Goal: Book appointment/travel/reservation

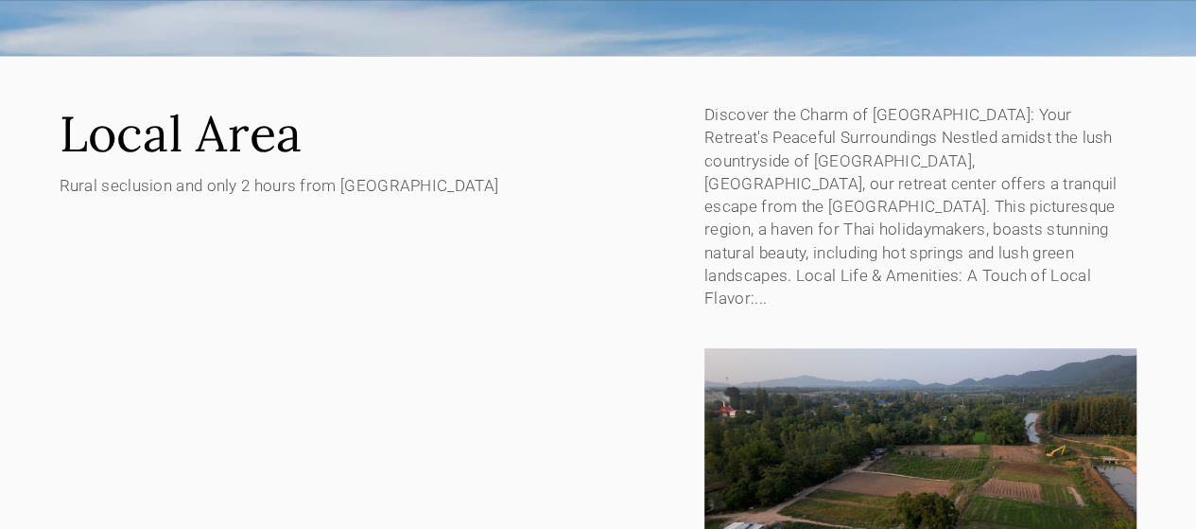
scroll to position [189, 0]
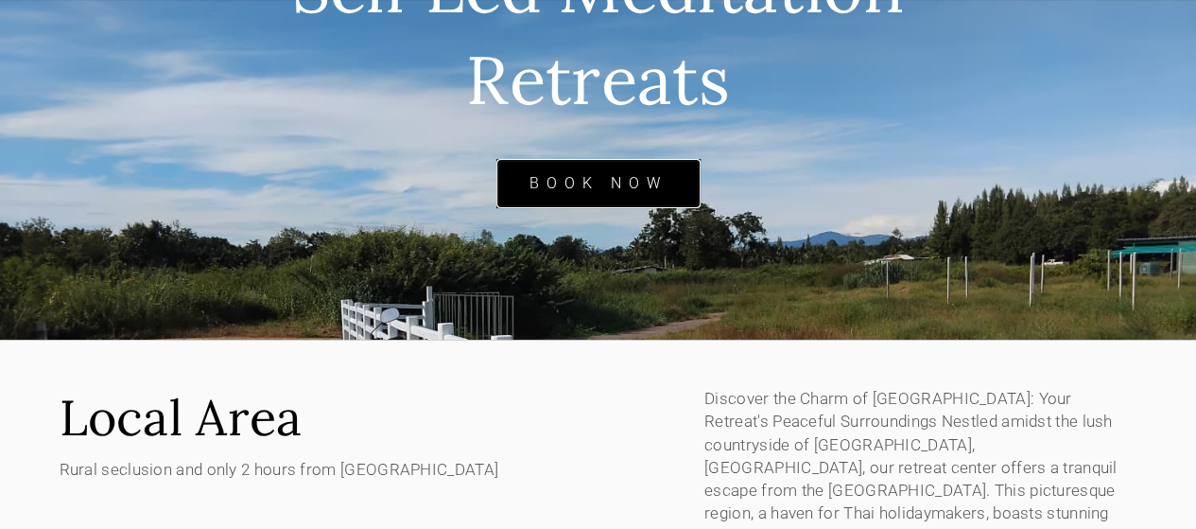
click at [648, 191] on link "Book Now" at bounding box center [598, 184] width 204 height 50
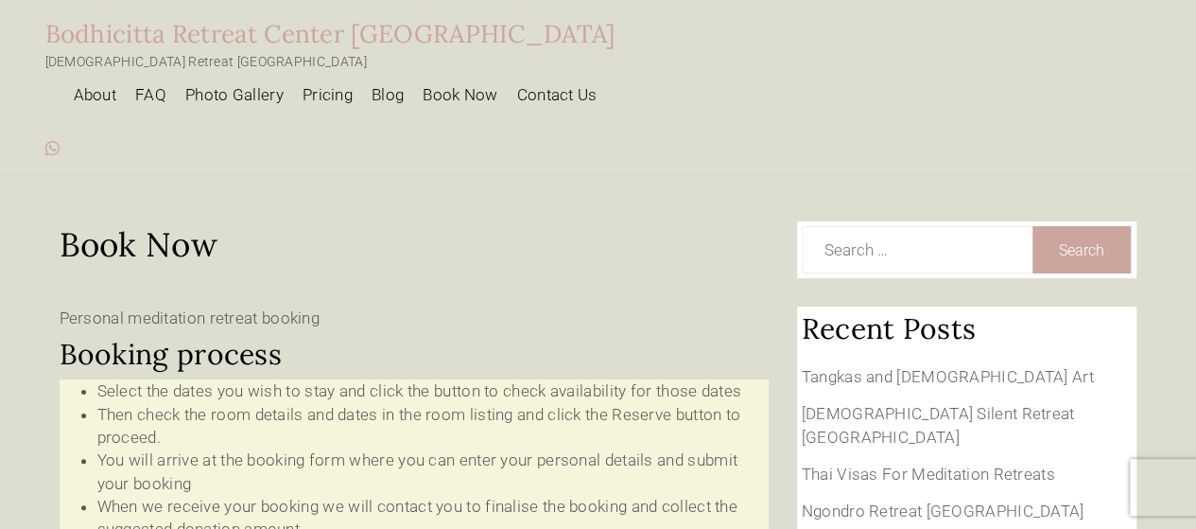
type input "10 Oct 2025 - 11 Oct 2025"
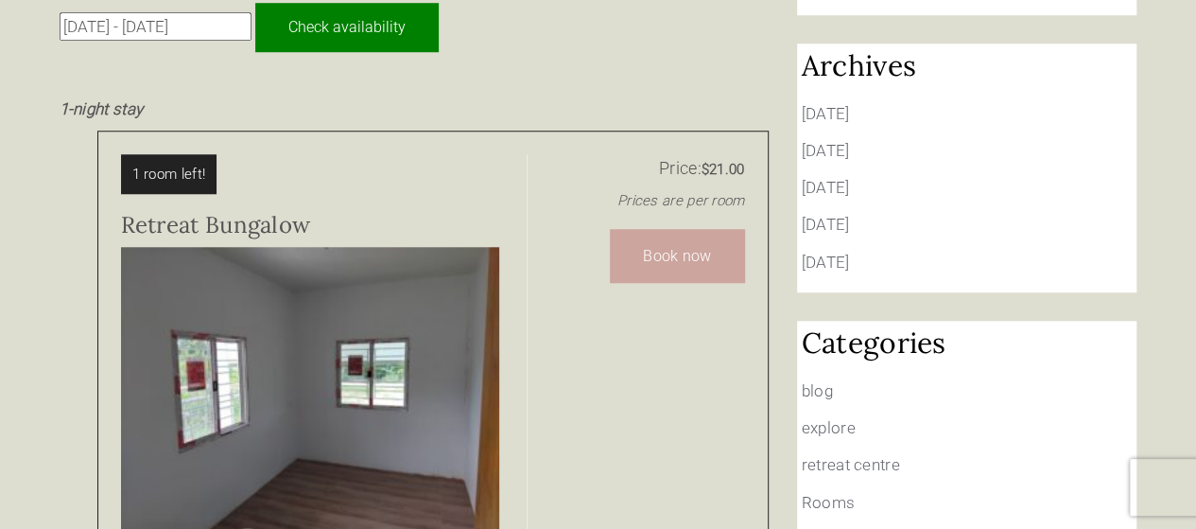
scroll to position [946, 0]
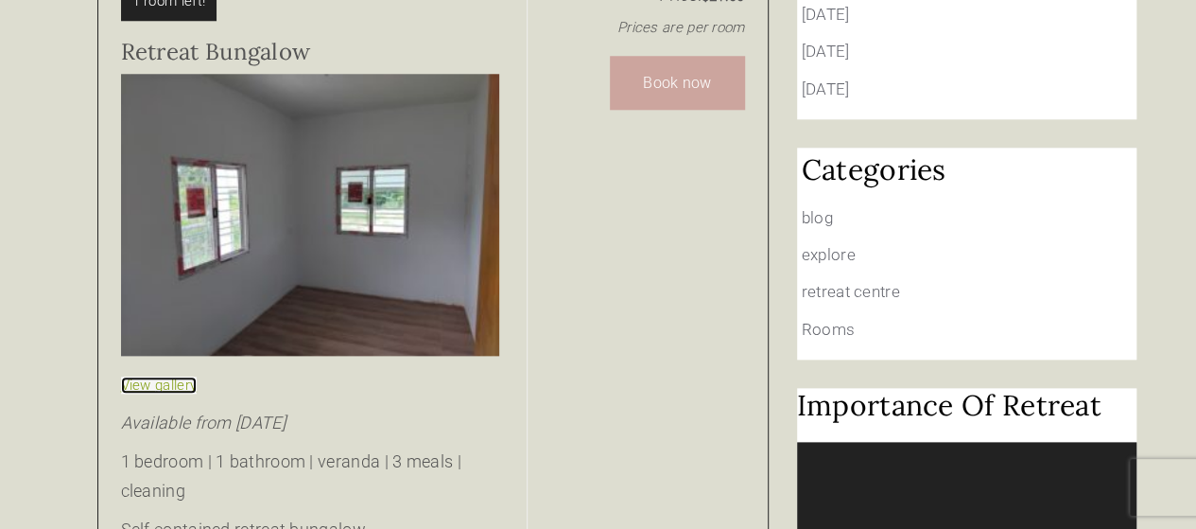
click at [172, 376] on link "View gallery" at bounding box center [159, 384] width 77 height 17
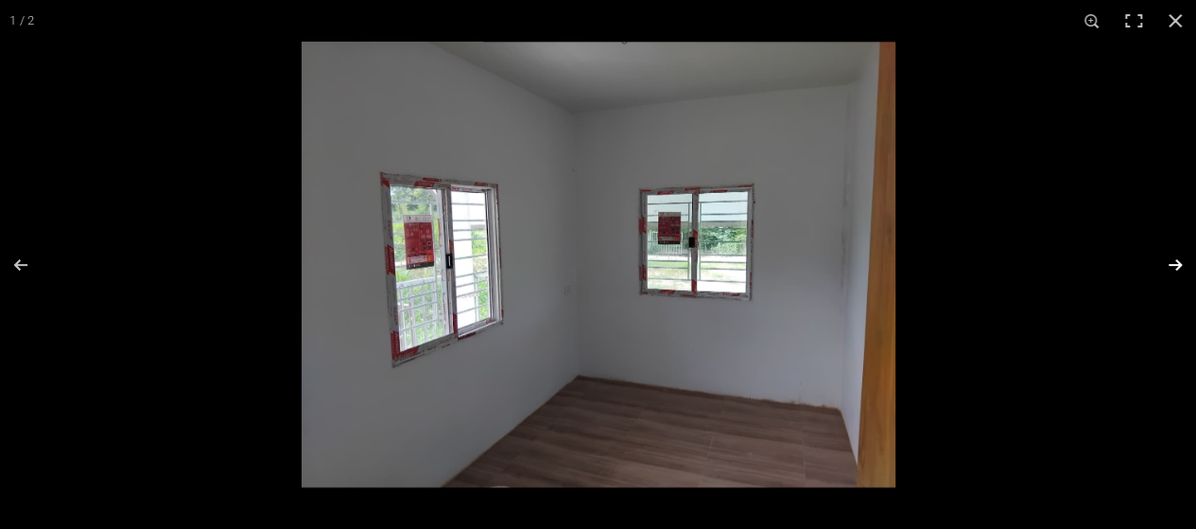
click at [1174, 262] on button at bounding box center [1163, 264] width 66 height 95
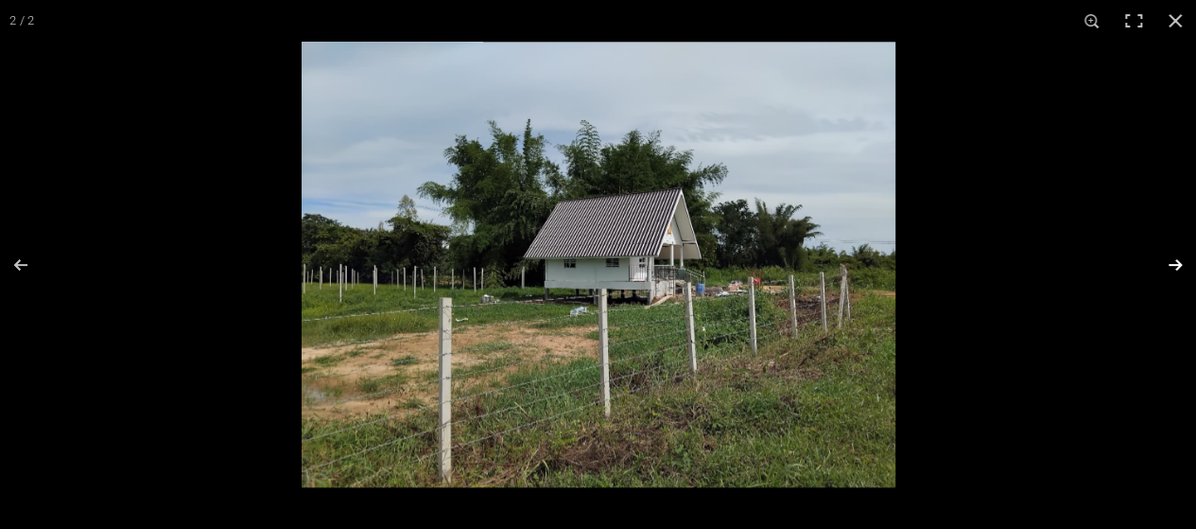
click at [1174, 263] on button at bounding box center [1163, 264] width 66 height 95
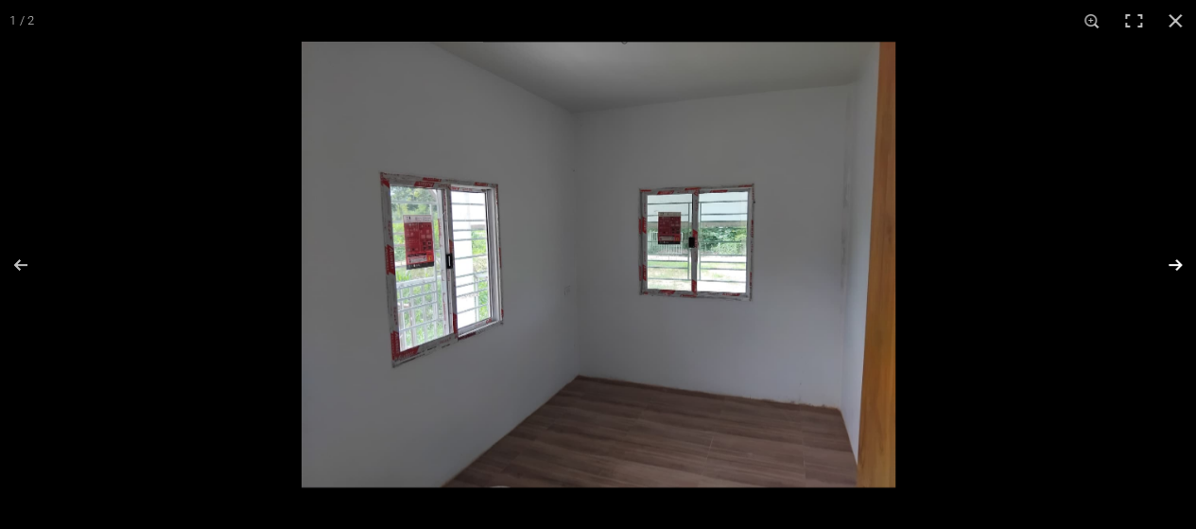
click at [1174, 263] on button at bounding box center [1163, 264] width 66 height 95
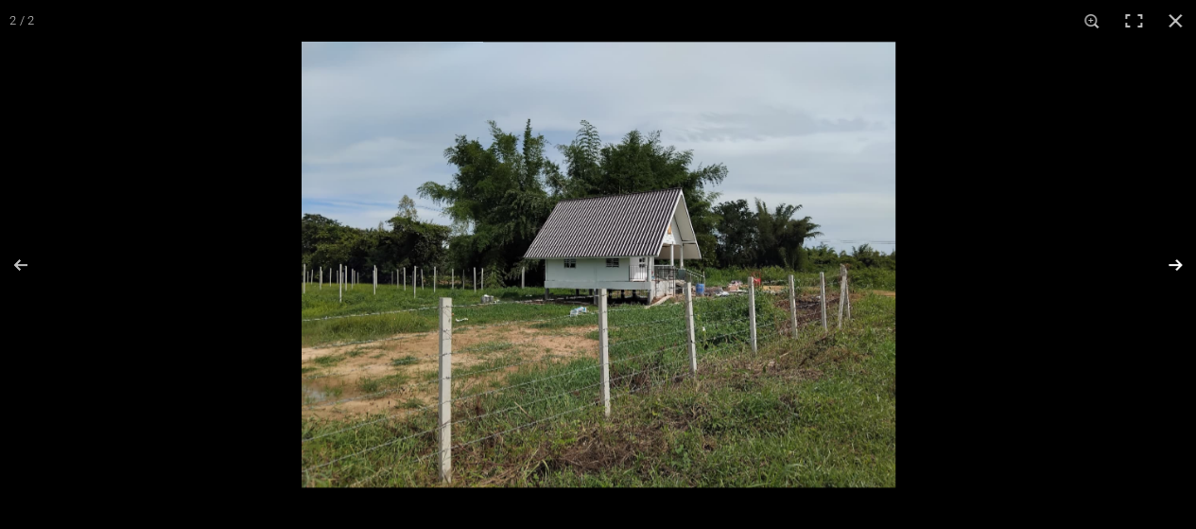
click at [1174, 263] on button at bounding box center [1163, 264] width 66 height 95
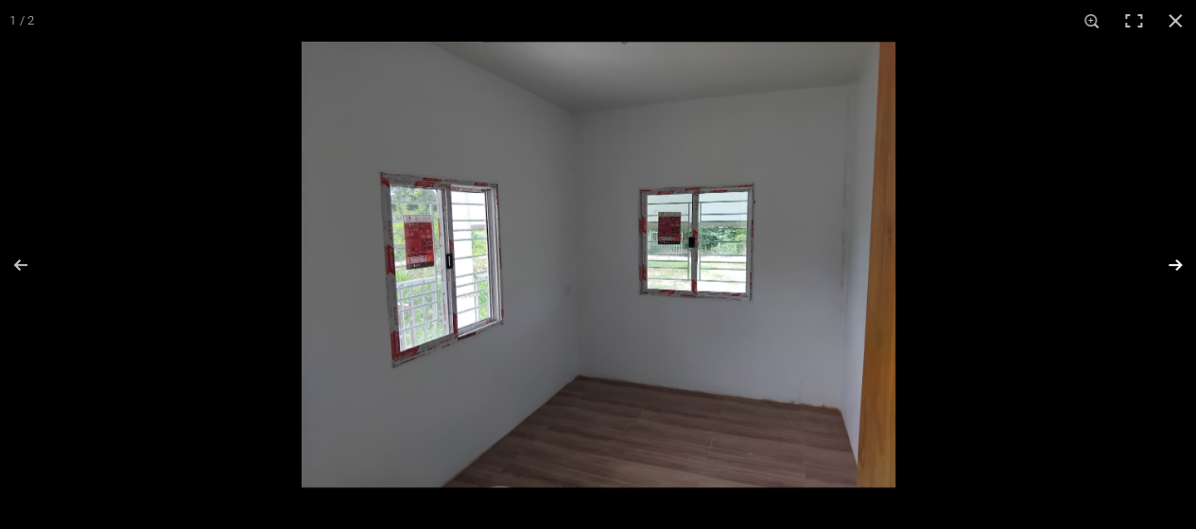
click at [1173, 262] on button at bounding box center [1163, 264] width 66 height 95
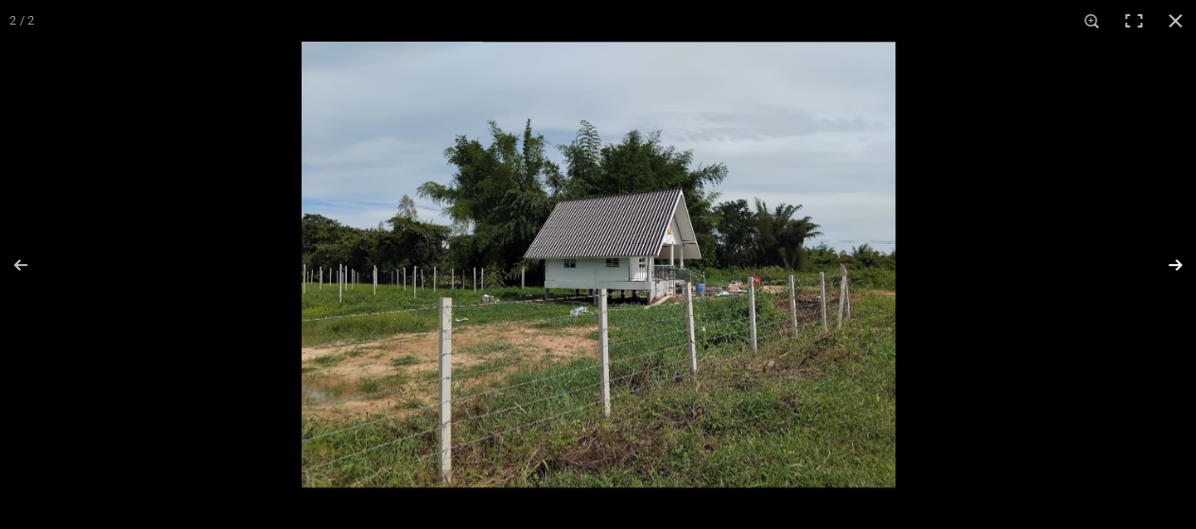
click at [1172, 262] on button at bounding box center [1163, 264] width 66 height 95
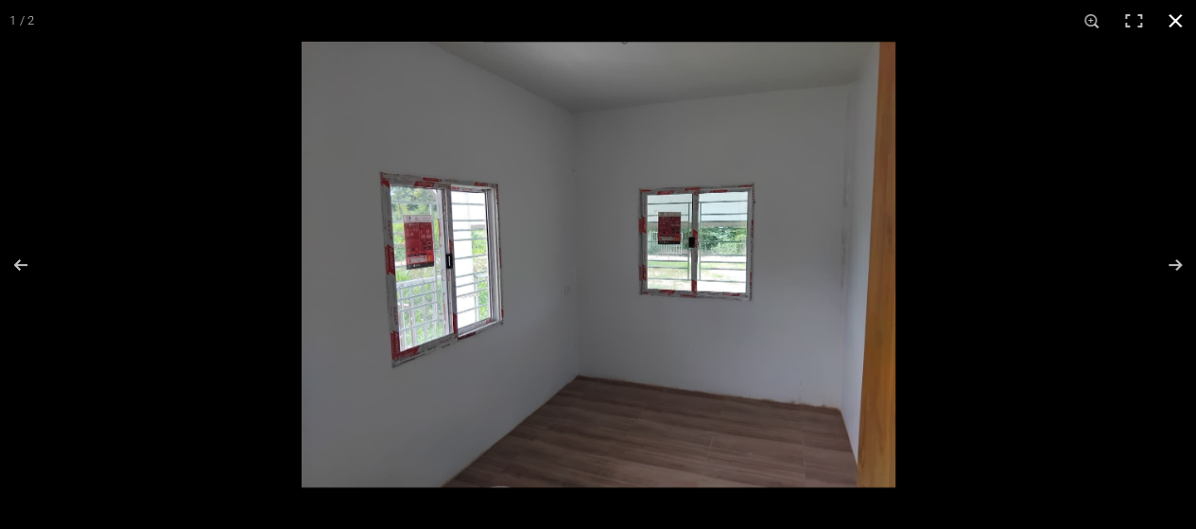
click at [1180, 23] on button at bounding box center [1176, 21] width 42 height 42
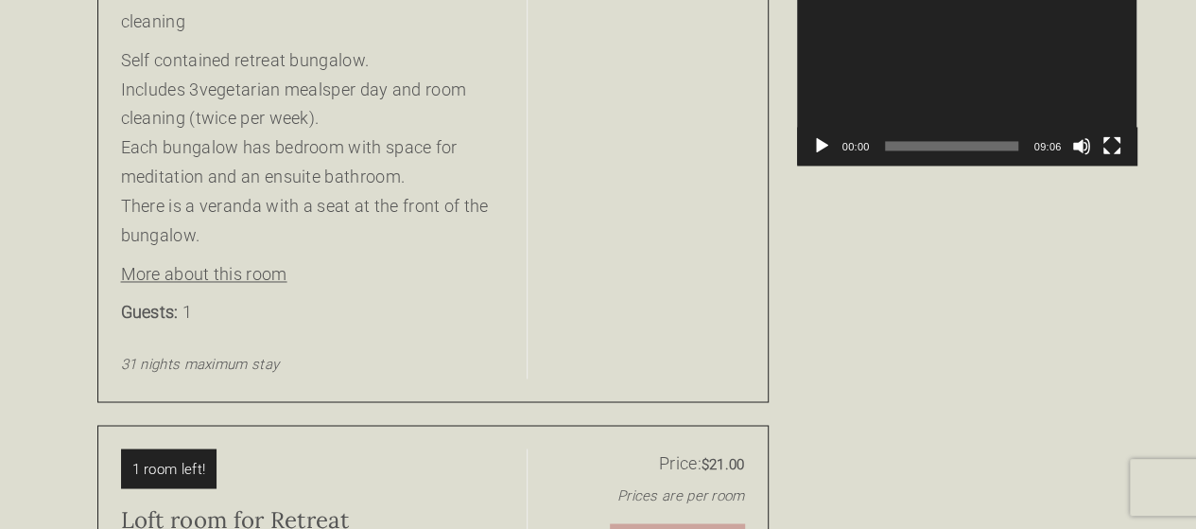
scroll to position [1418, 0]
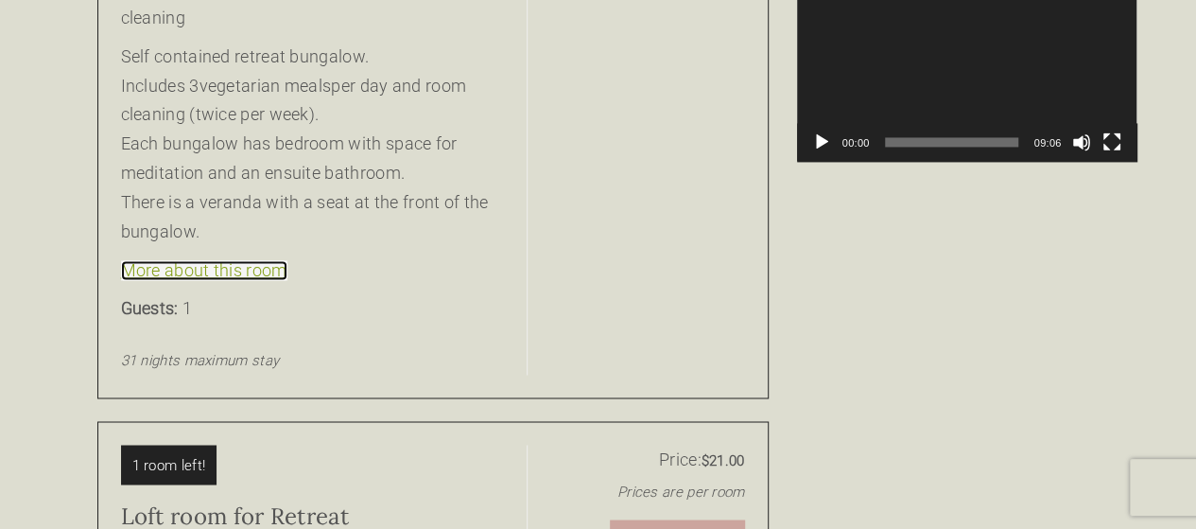
click at [205, 260] on link "More about this room" at bounding box center [204, 270] width 166 height 20
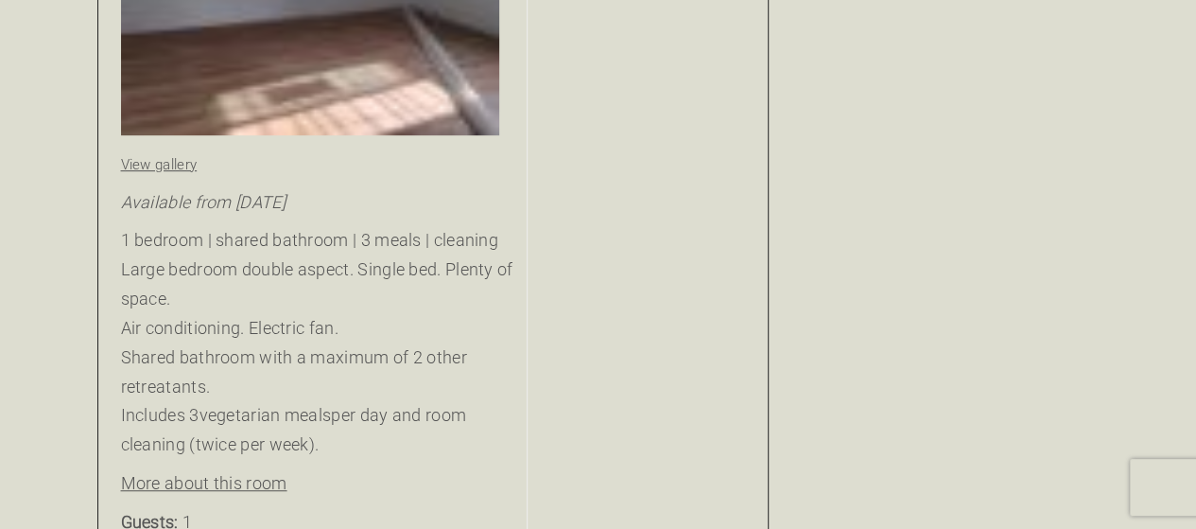
scroll to position [4066, 0]
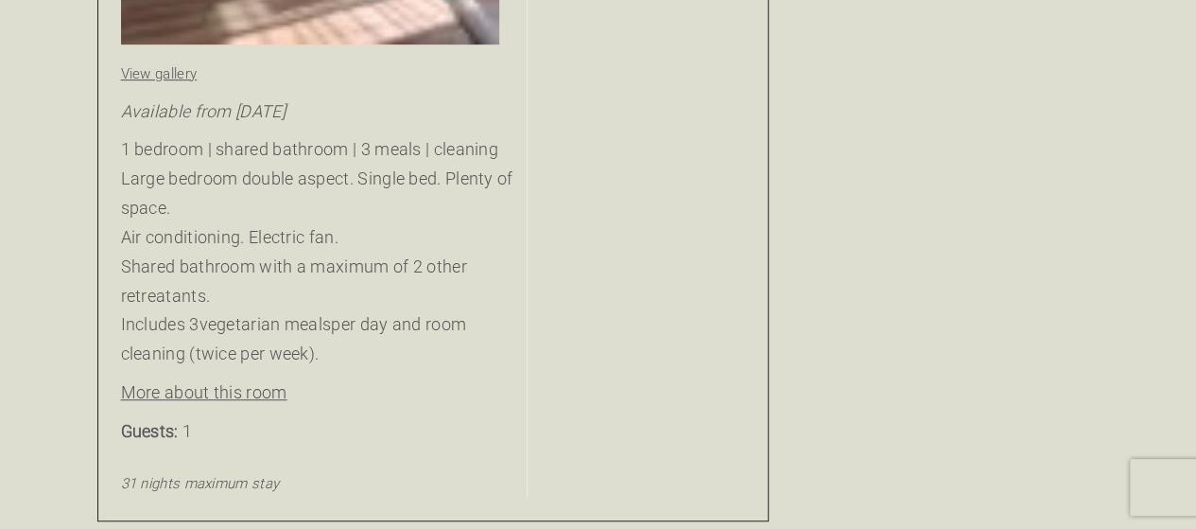
drag, startPoint x: 570, startPoint y: 163, endPoint x: 470, endPoint y: 170, distance: 100.5
click at [468, 170] on p "1 bedroom | shared bathroom | 3 meals | cleaning Large bedroom double aspect. S…" at bounding box center [318, 252] width 394 height 234
drag, startPoint x: 617, startPoint y: 148, endPoint x: 450, endPoint y: 148, distance: 166.4
click at [450, 148] on p "1 bedroom | shared bathroom | 3 meals | cleaning Large bedroom double aspect. S…" at bounding box center [318, 252] width 394 height 234
click at [471, 176] on p "1 bedroom | shared bathroom | 3 meals | cleaning Large bedroom double aspect. S…" at bounding box center [318, 252] width 394 height 234
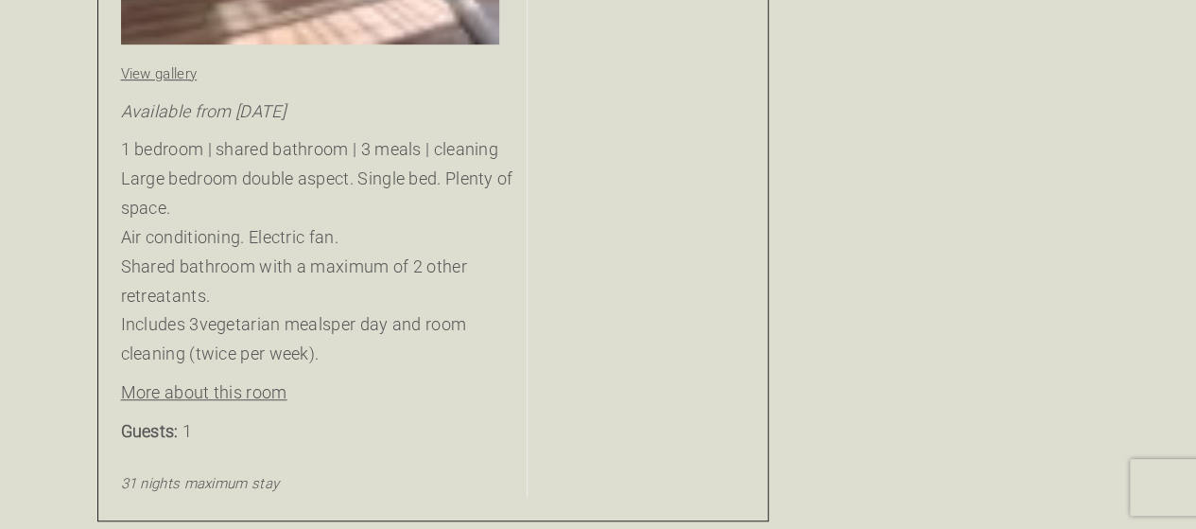
drag, startPoint x: 627, startPoint y: 188, endPoint x: 457, endPoint y: 177, distance: 170.6
click at [457, 177] on p "1 bedroom | shared bathroom | 3 meals | cleaning Large bedroom double aspect. S…" at bounding box center [318, 252] width 394 height 234
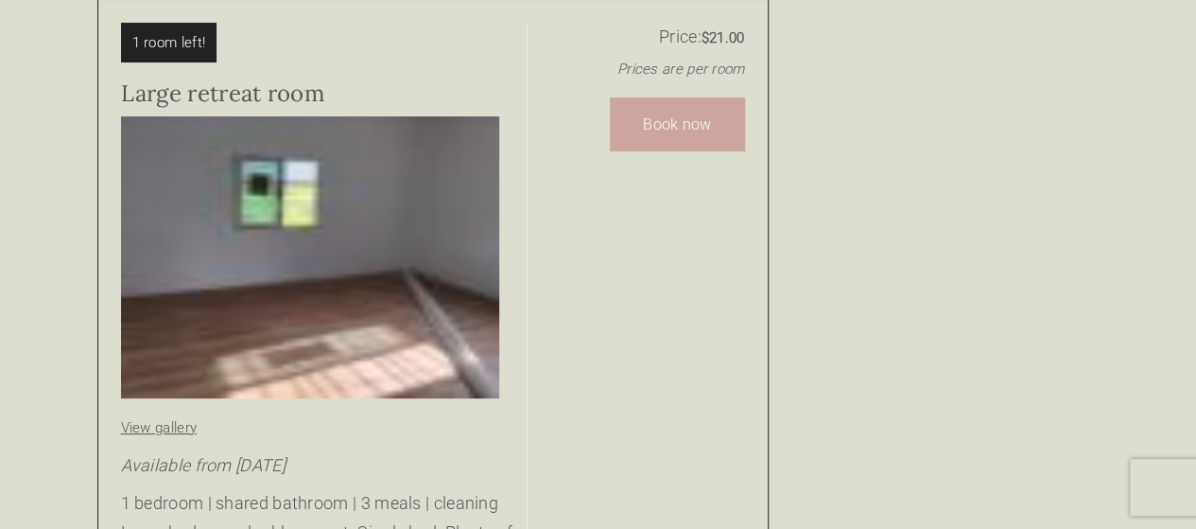
scroll to position [3688, 0]
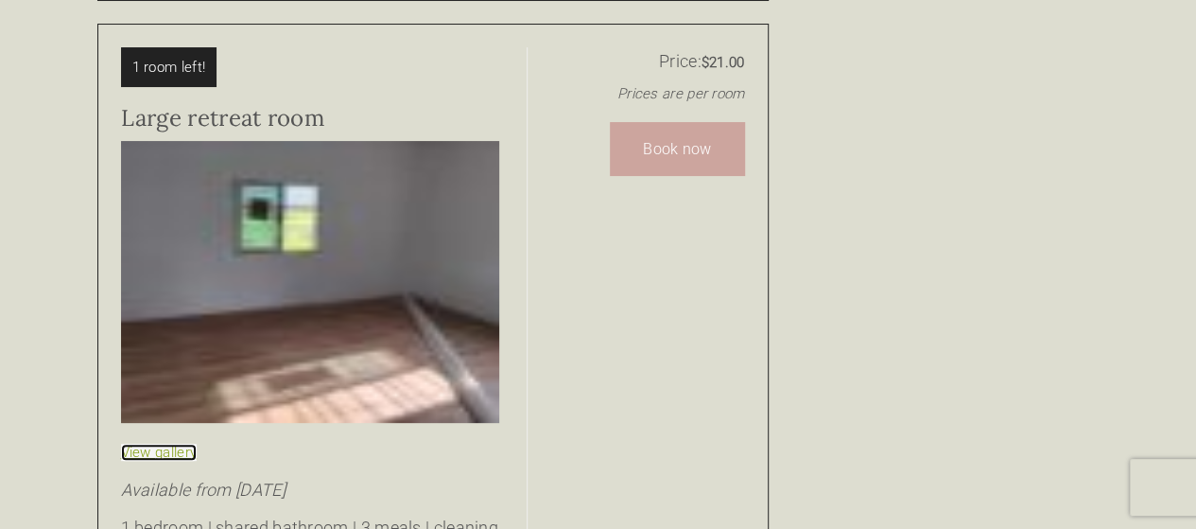
click at [164, 444] on link "View gallery" at bounding box center [159, 452] width 77 height 17
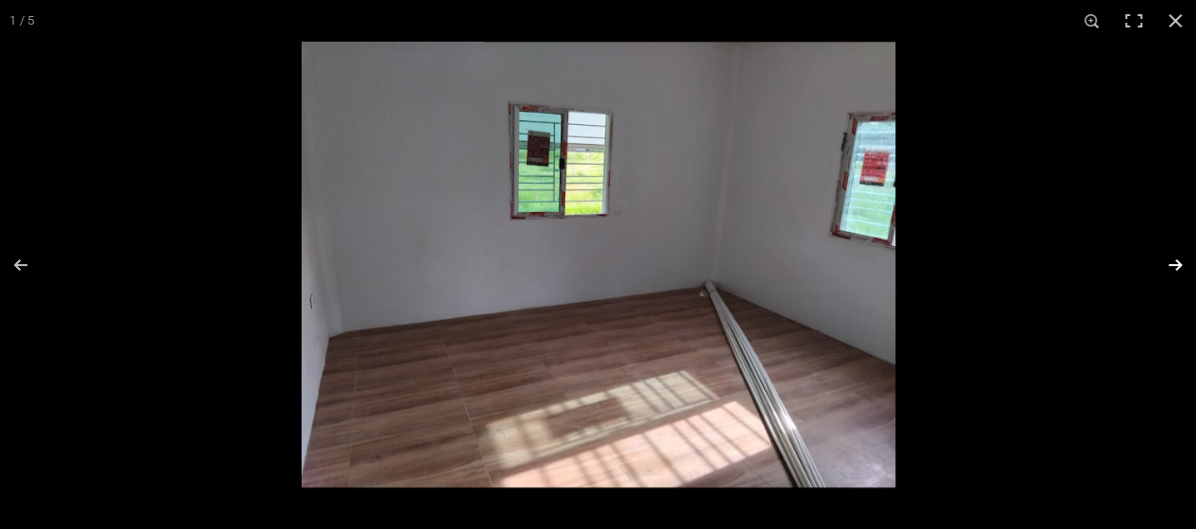
click at [1174, 264] on button at bounding box center [1163, 264] width 66 height 95
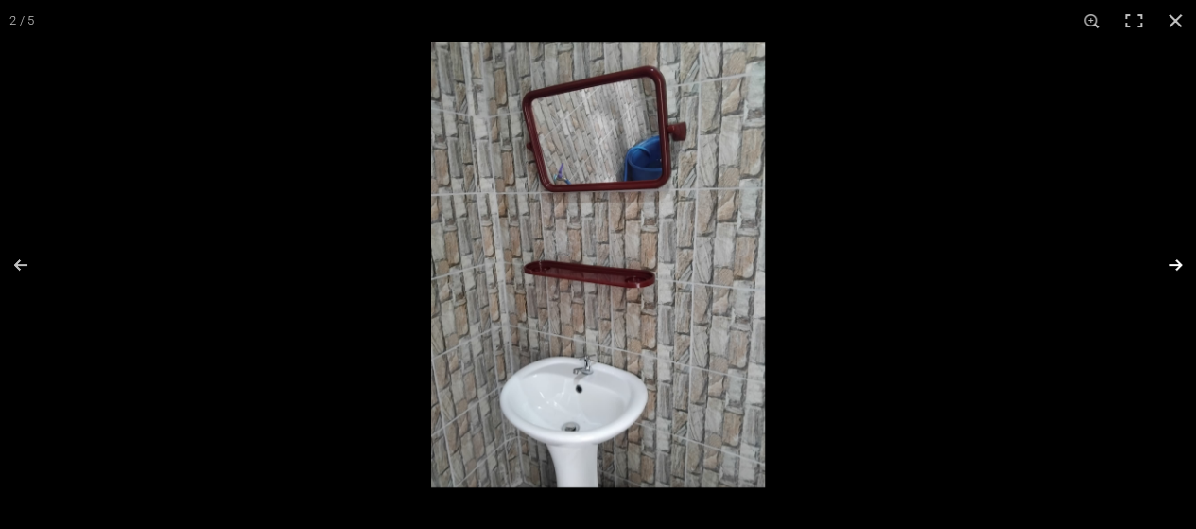
click at [1174, 264] on button at bounding box center [1163, 264] width 66 height 95
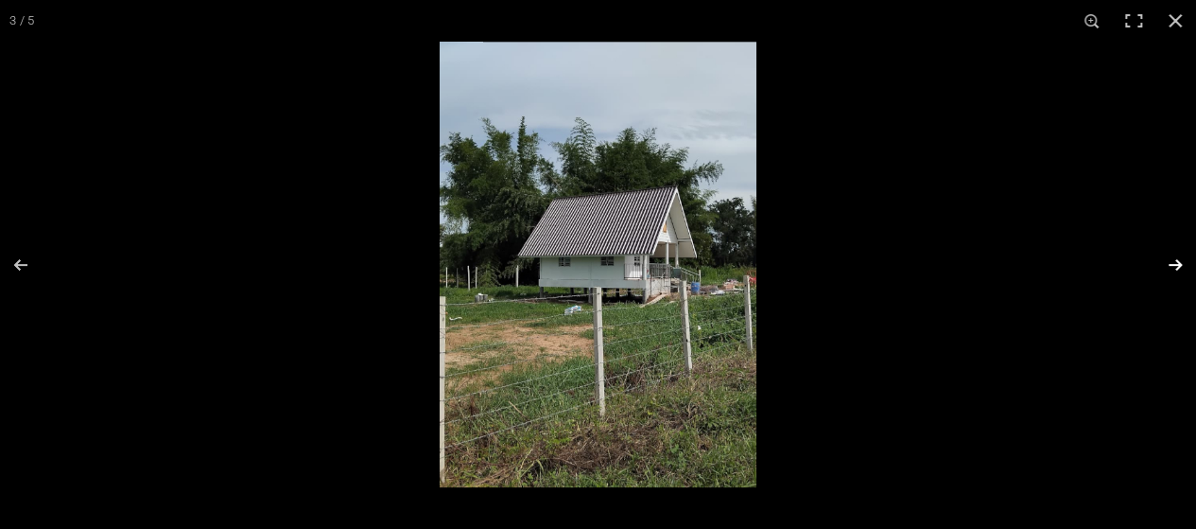
click at [1174, 264] on button at bounding box center [1163, 264] width 66 height 95
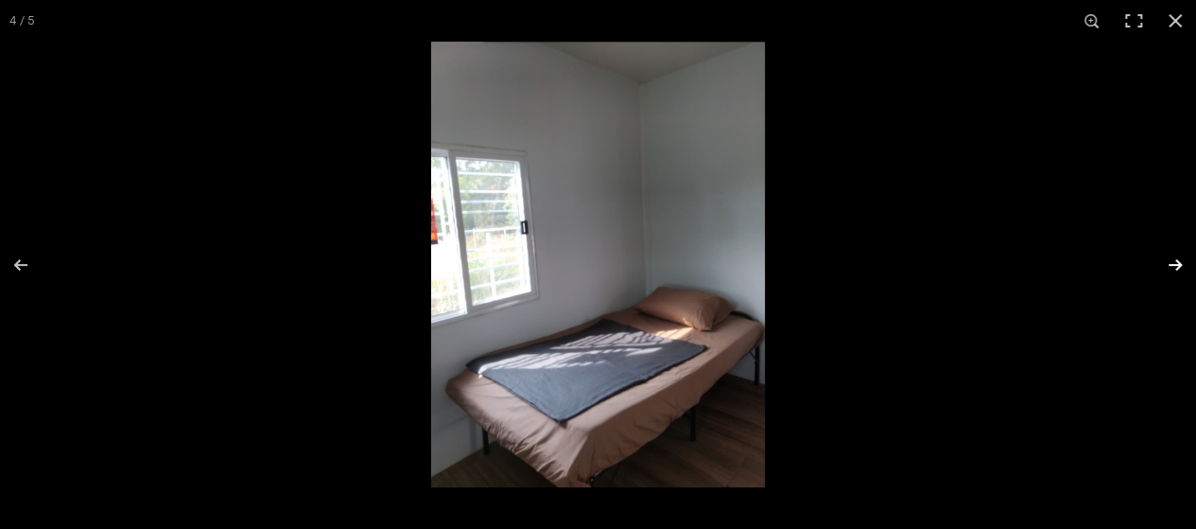
click at [1174, 264] on button at bounding box center [1163, 264] width 66 height 95
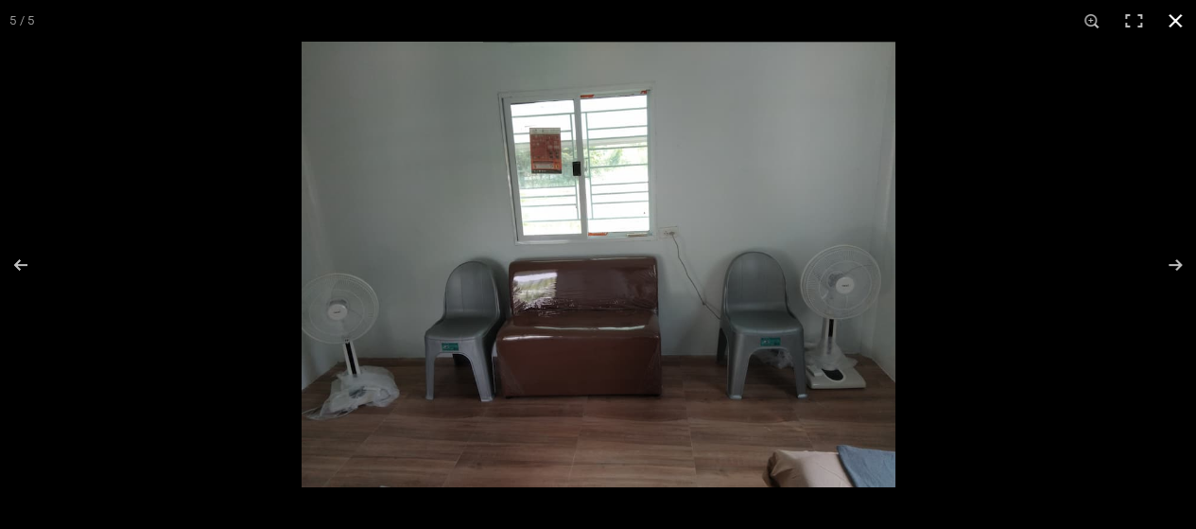
click at [1175, 24] on button at bounding box center [1176, 21] width 42 height 42
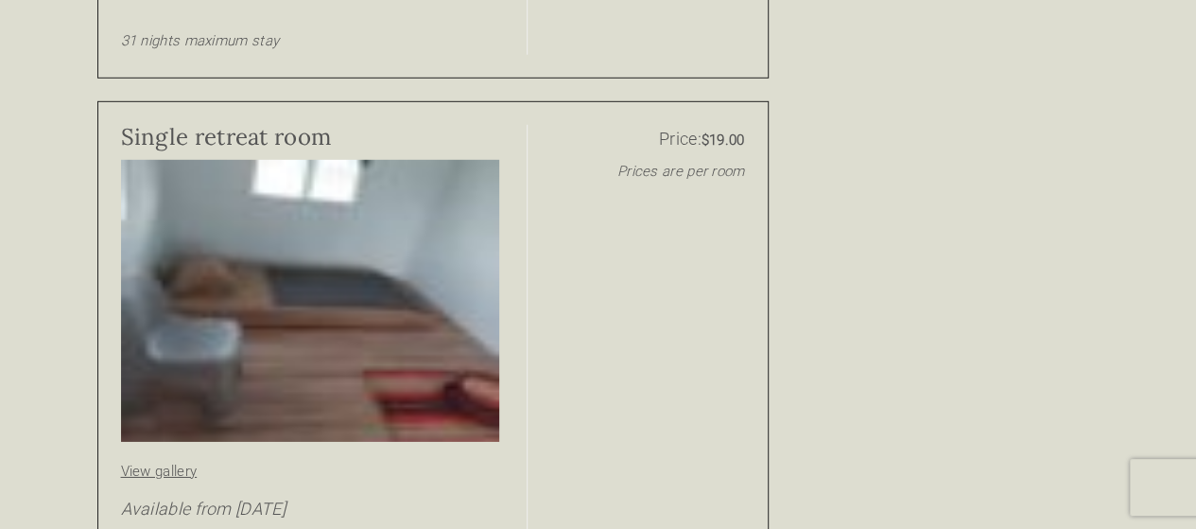
scroll to position [2931, 0]
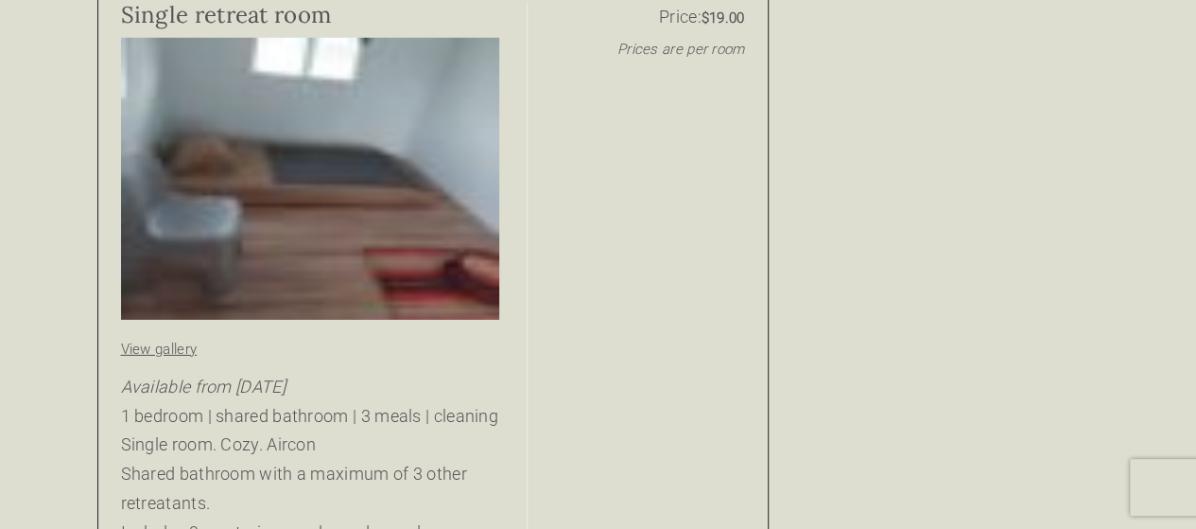
drag, startPoint x: 652, startPoint y: 314, endPoint x: 504, endPoint y: 360, distance: 155.5
click at [496, 373] on p "Available from February 2025 1 bedroom | shared bathroom | 3 meals | cleaning S…" at bounding box center [318, 475] width 394 height 204
click at [565, 342] on div "Price: $19.00 Prices are per room" at bounding box center [636, 368] width 218 height 731
click at [553, 417] on div "Price: $19.00 Prices are per room" at bounding box center [636, 368] width 218 height 731
drag, startPoint x: 607, startPoint y: 302, endPoint x: 455, endPoint y: 374, distance: 168.8
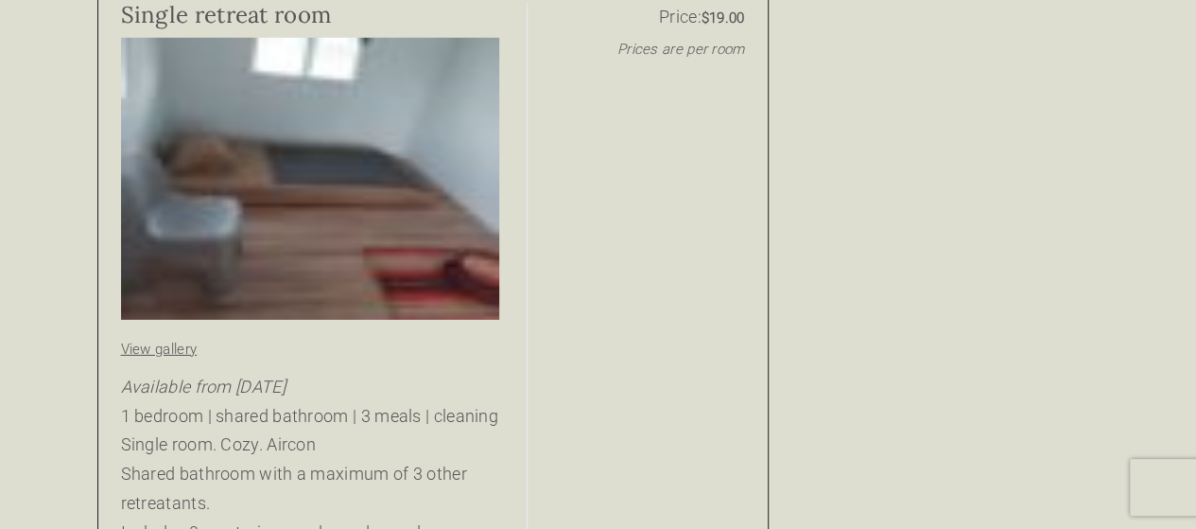
click at [455, 375] on p "Available from February 2025 1 bedroom | shared bathroom | 3 meals | cleaning S…" at bounding box center [318, 475] width 394 height 204
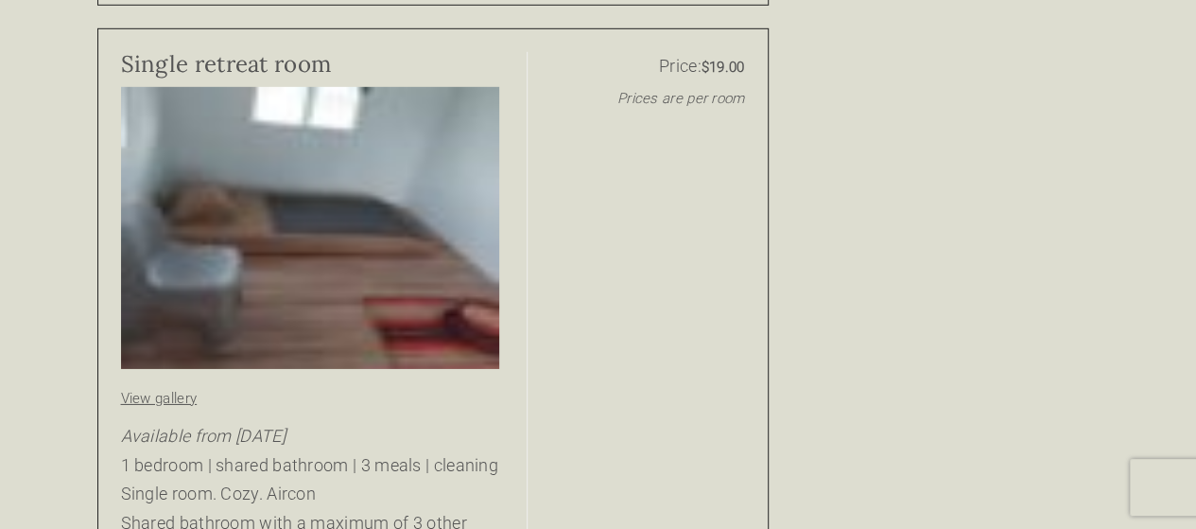
scroll to position [3121, 0]
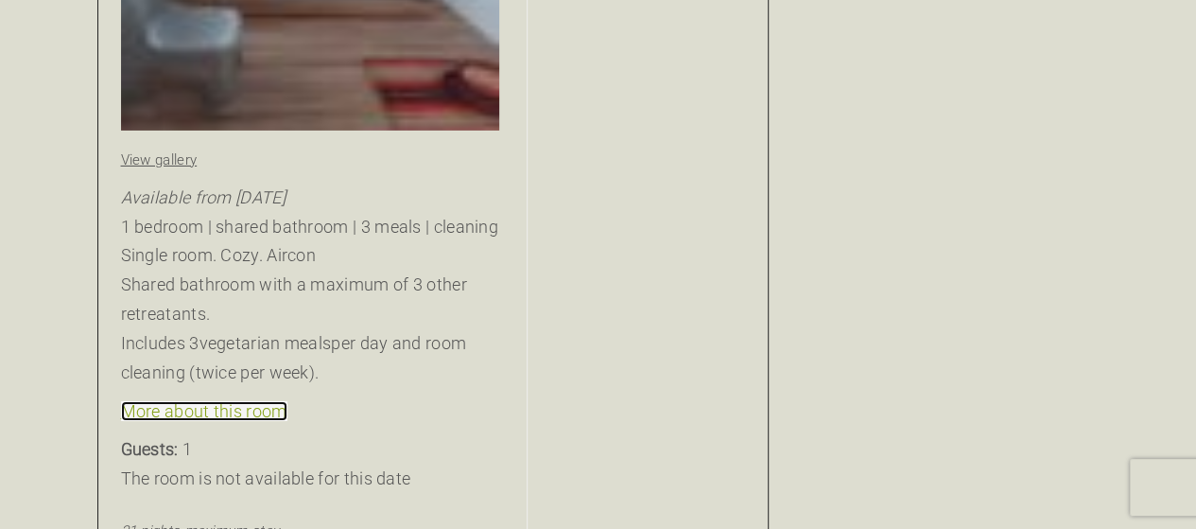
click at [231, 401] on link "More about this room" at bounding box center [204, 411] width 166 height 20
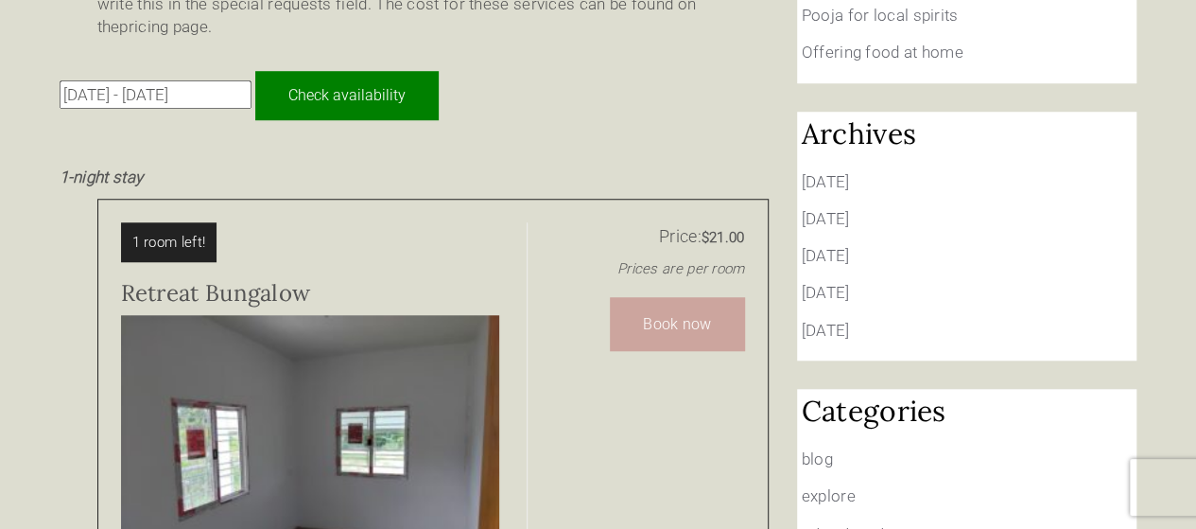
scroll to position [757, 0]
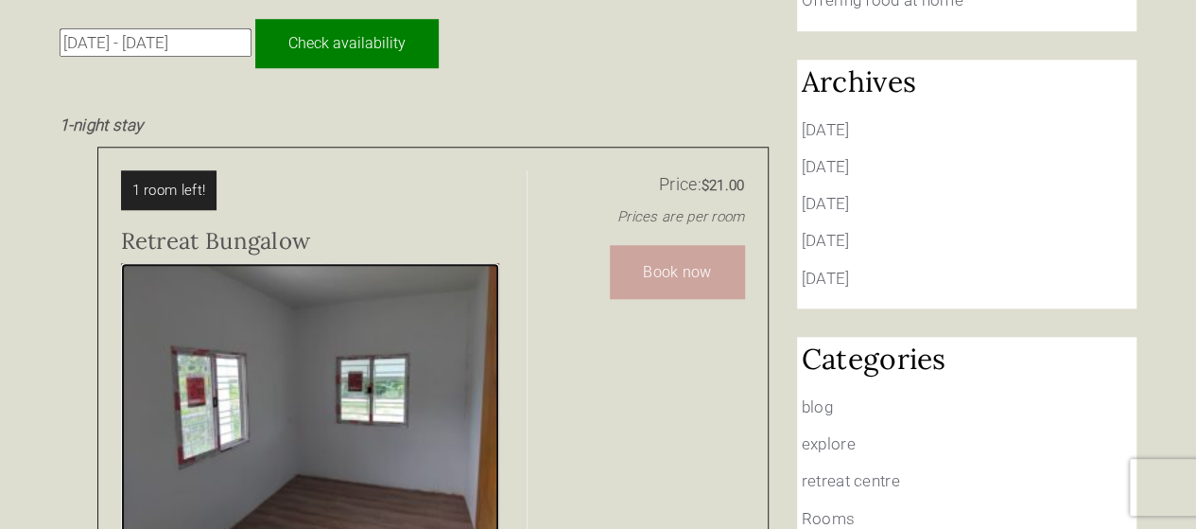
click at [255, 271] on img at bounding box center [310, 404] width 378 height 282
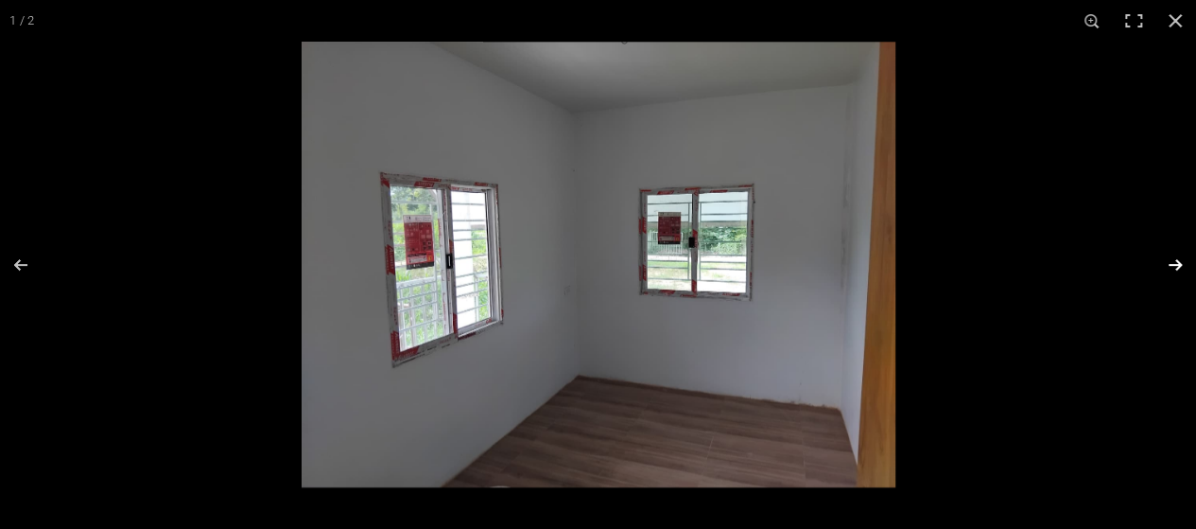
click at [1176, 264] on button at bounding box center [1163, 264] width 66 height 95
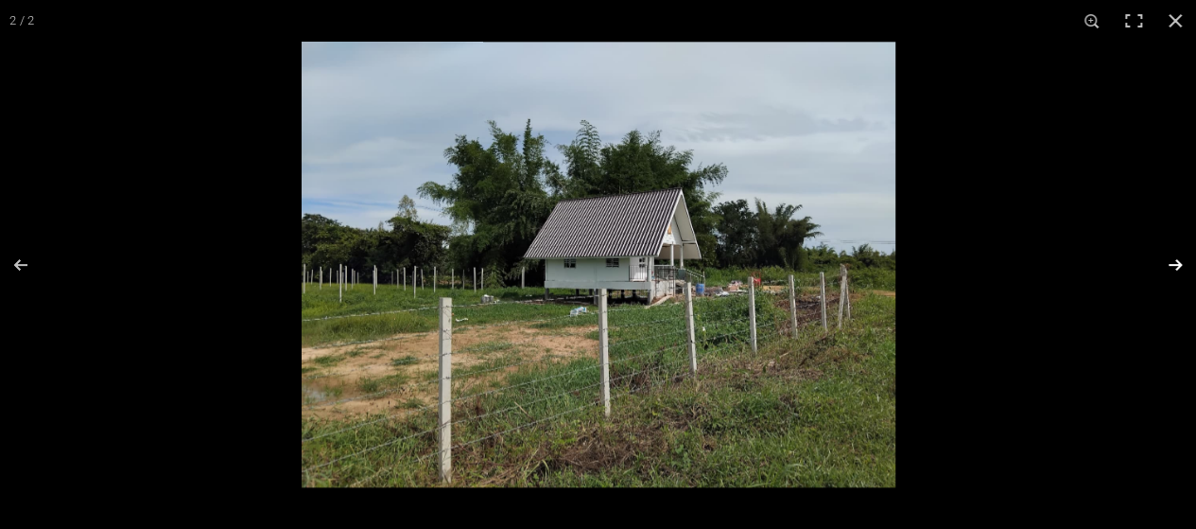
click at [1178, 263] on button at bounding box center [1163, 264] width 66 height 95
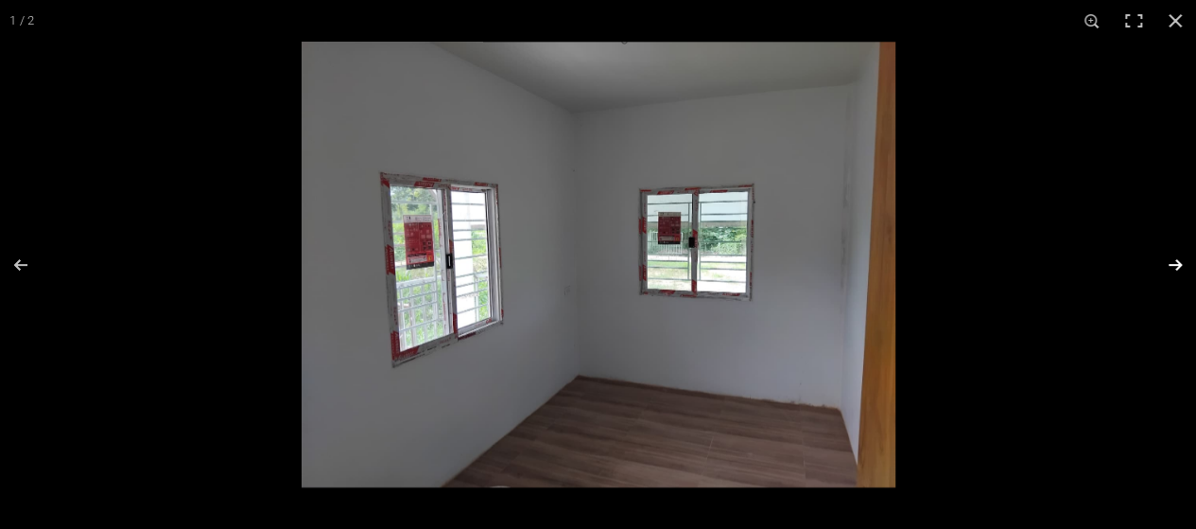
click at [1178, 263] on button at bounding box center [1163, 264] width 66 height 95
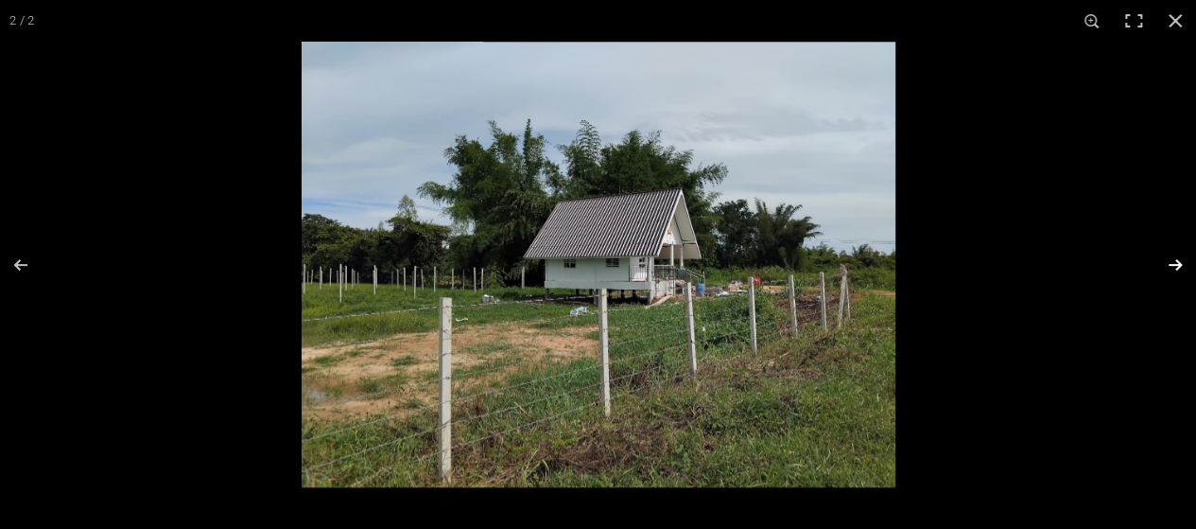
click at [1178, 263] on button at bounding box center [1163, 264] width 66 height 95
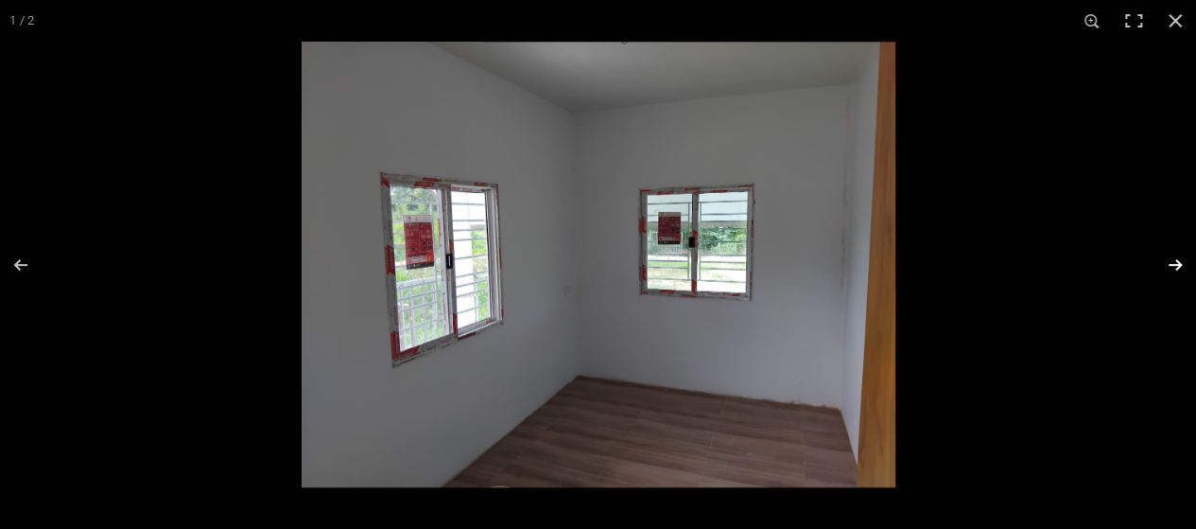
click at [1178, 263] on button at bounding box center [1163, 264] width 66 height 95
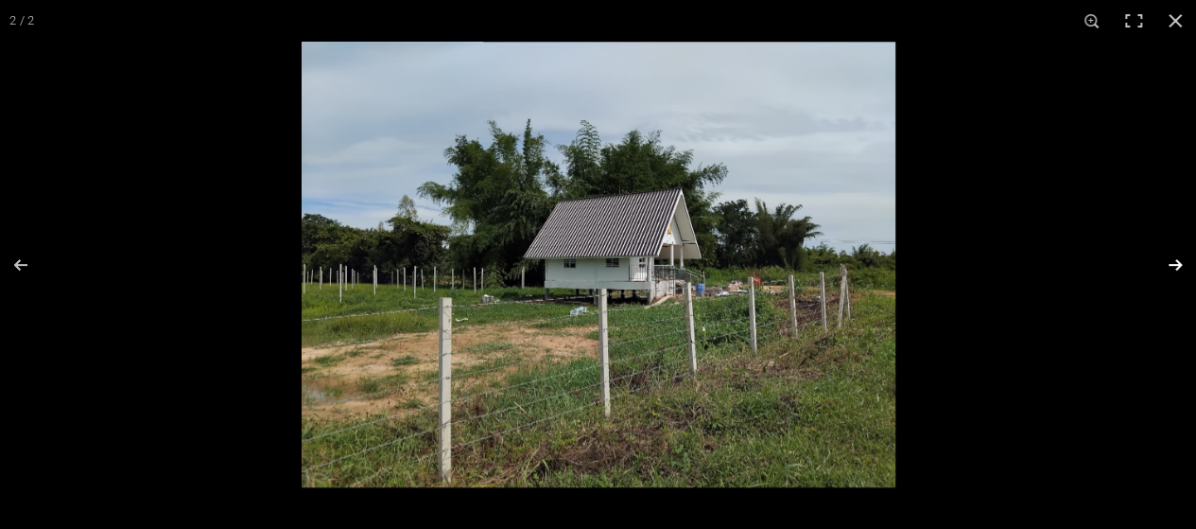
click at [1178, 264] on button at bounding box center [1163, 264] width 66 height 95
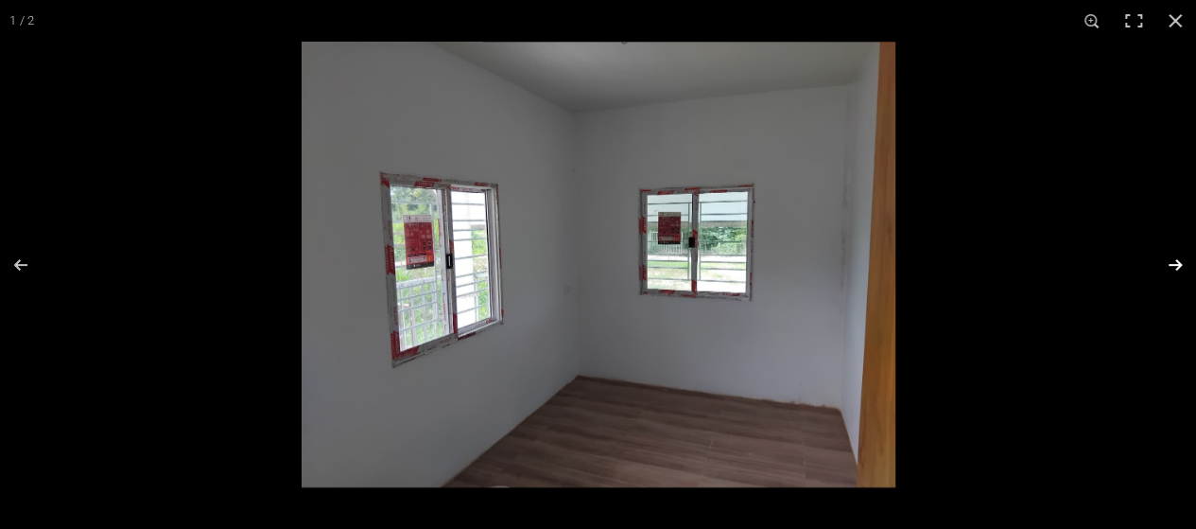
click at [1178, 264] on button at bounding box center [1163, 264] width 66 height 95
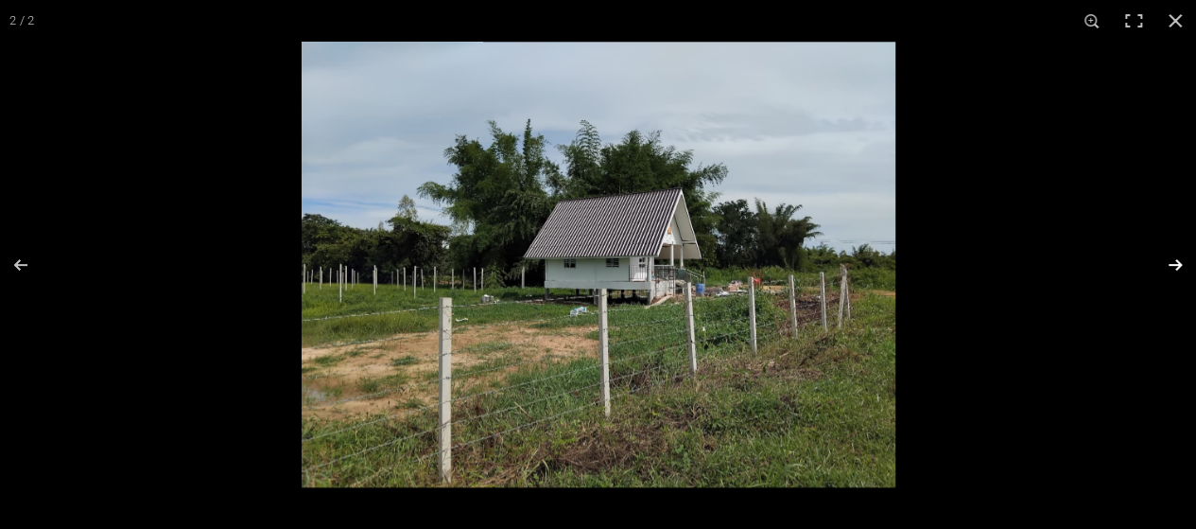
click at [1178, 264] on button at bounding box center [1163, 264] width 66 height 95
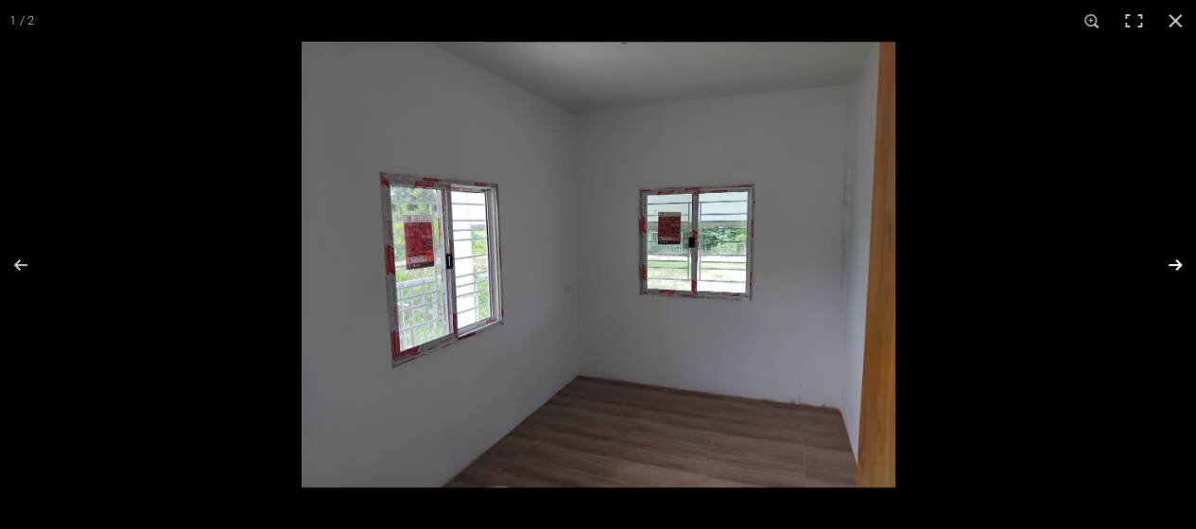
click at [1178, 264] on button at bounding box center [1163, 264] width 66 height 95
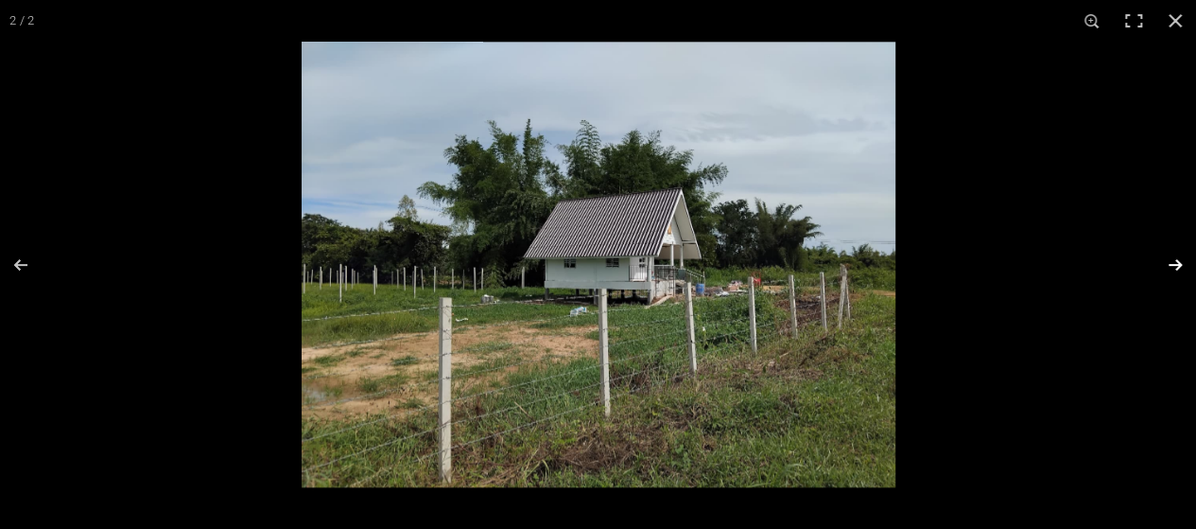
click at [1178, 264] on button at bounding box center [1163, 264] width 66 height 95
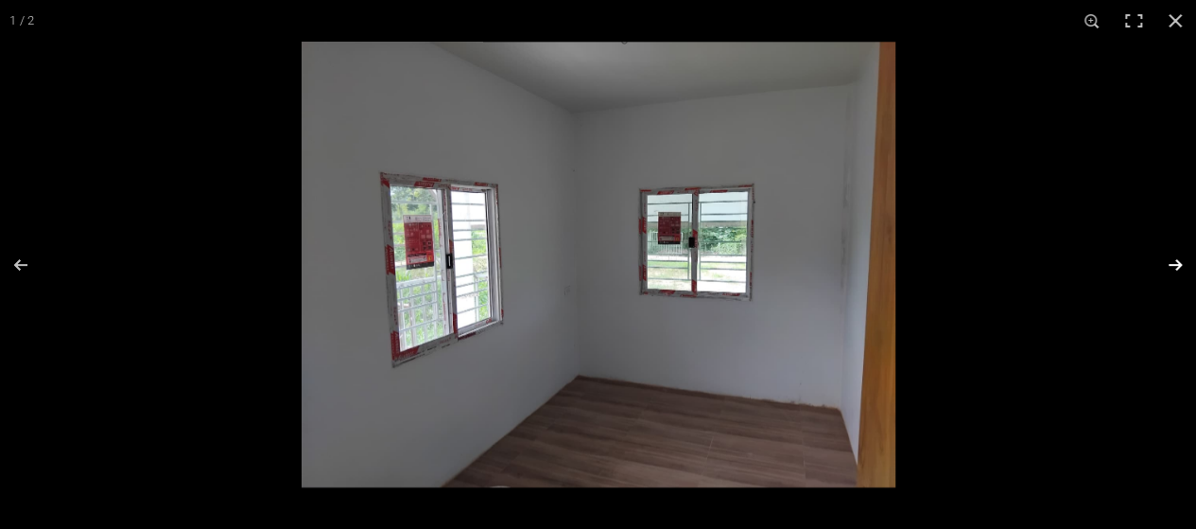
click at [1178, 264] on button at bounding box center [1163, 264] width 66 height 95
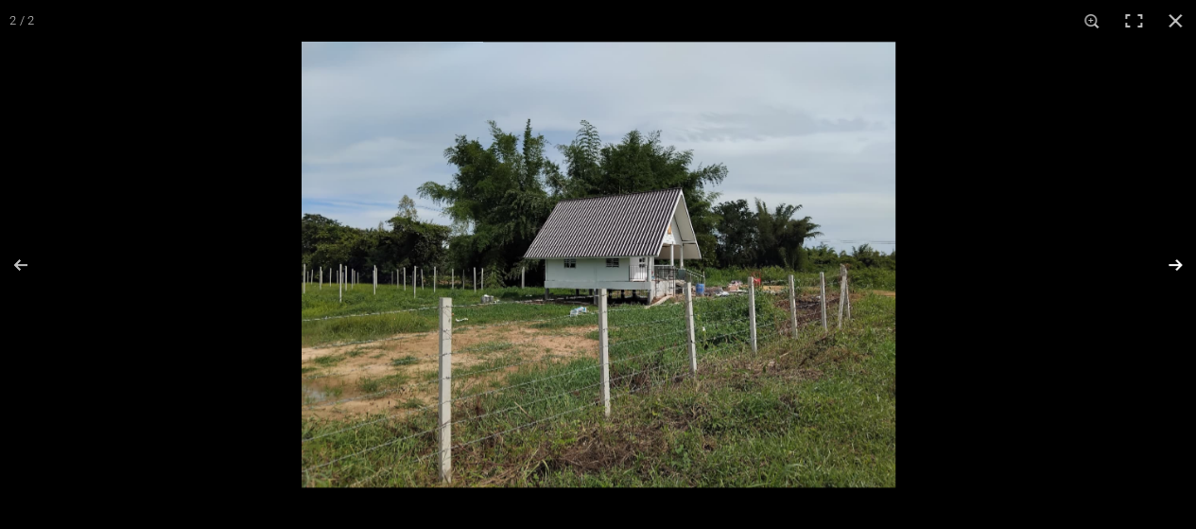
click at [1178, 264] on button at bounding box center [1163, 264] width 66 height 95
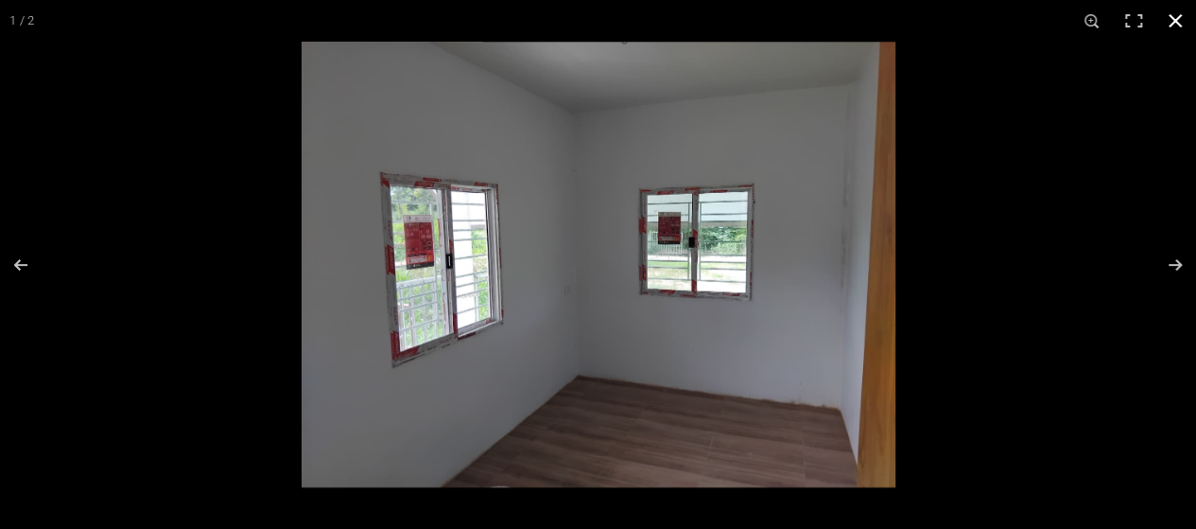
click at [1173, 17] on button at bounding box center [1176, 21] width 42 height 42
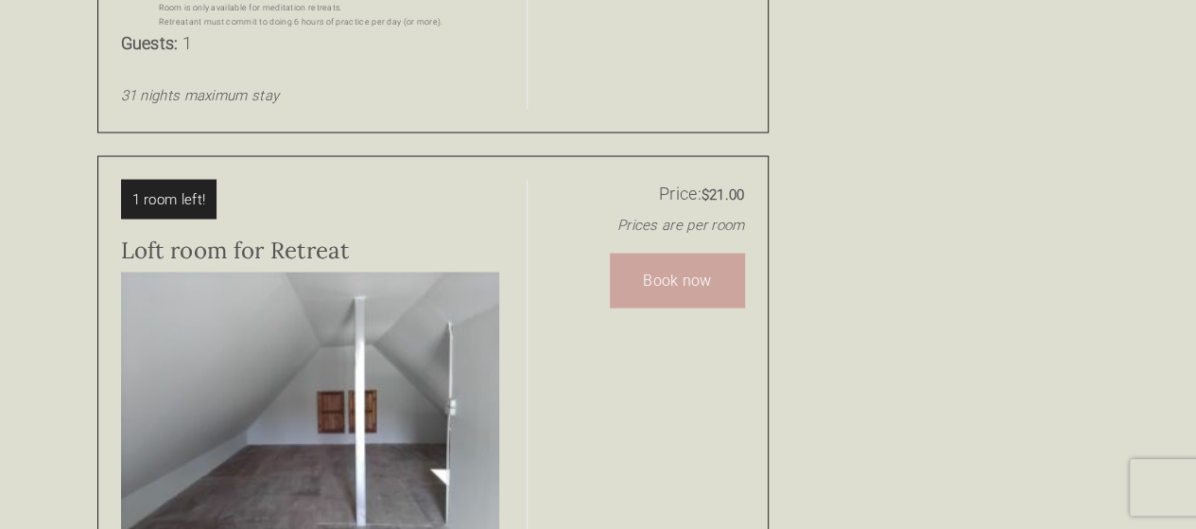
scroll to position [1891, 0]
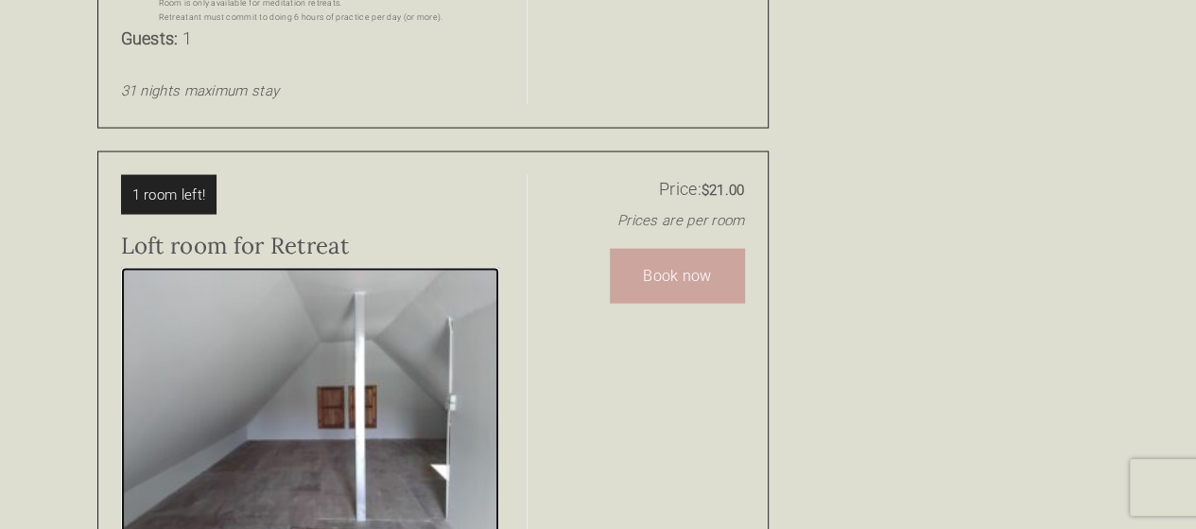
click at [377, 306] on img at bounding box center [310, 409] width 378 height 282
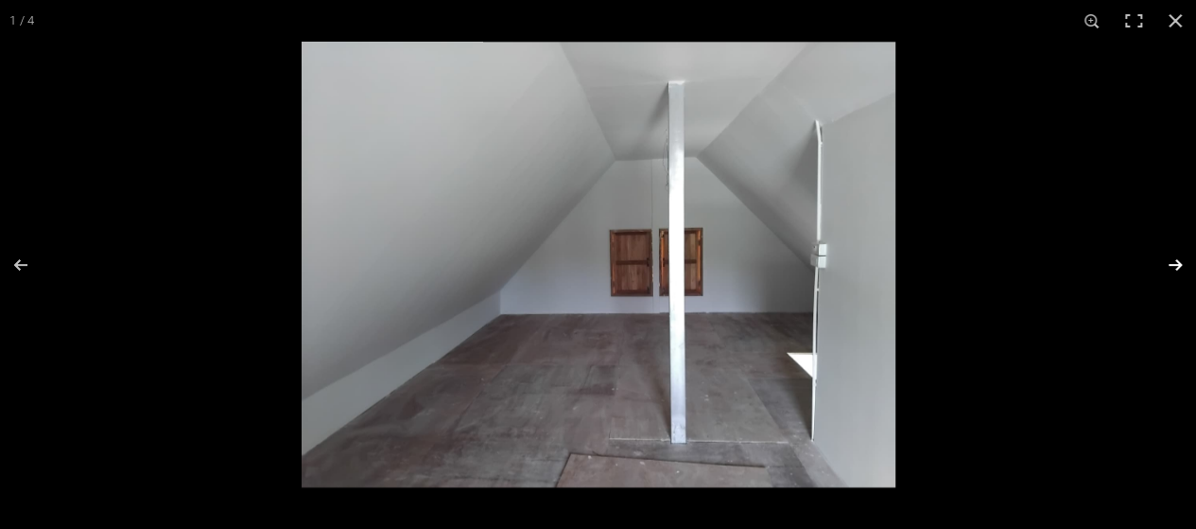
click at [1175, 258] on button at bounding box center [1163, 264] width 66 height 95
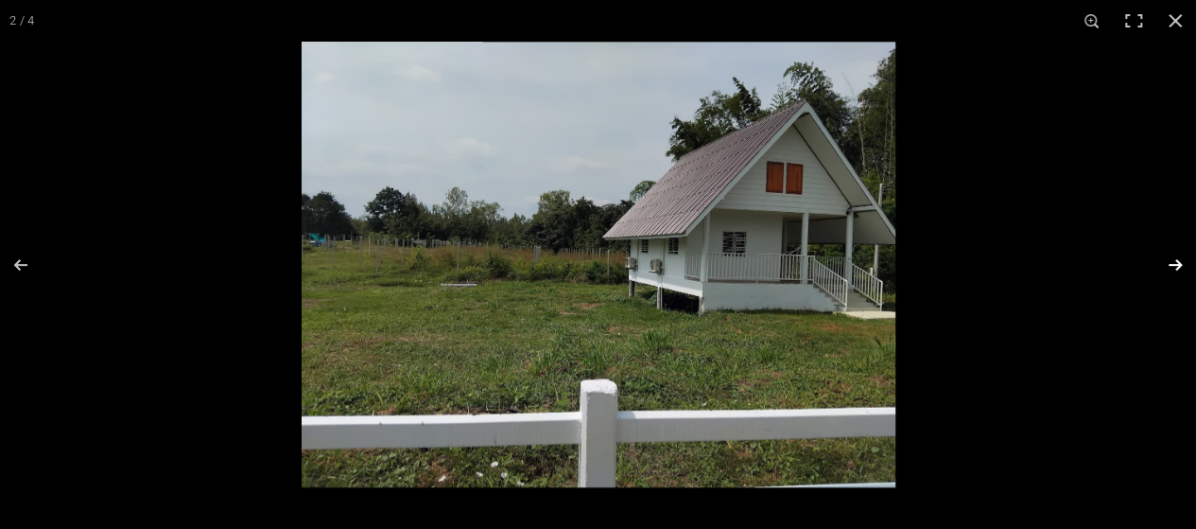
click at [1175, 258] on button at bounding box center [1163, 264] width 66 height 95
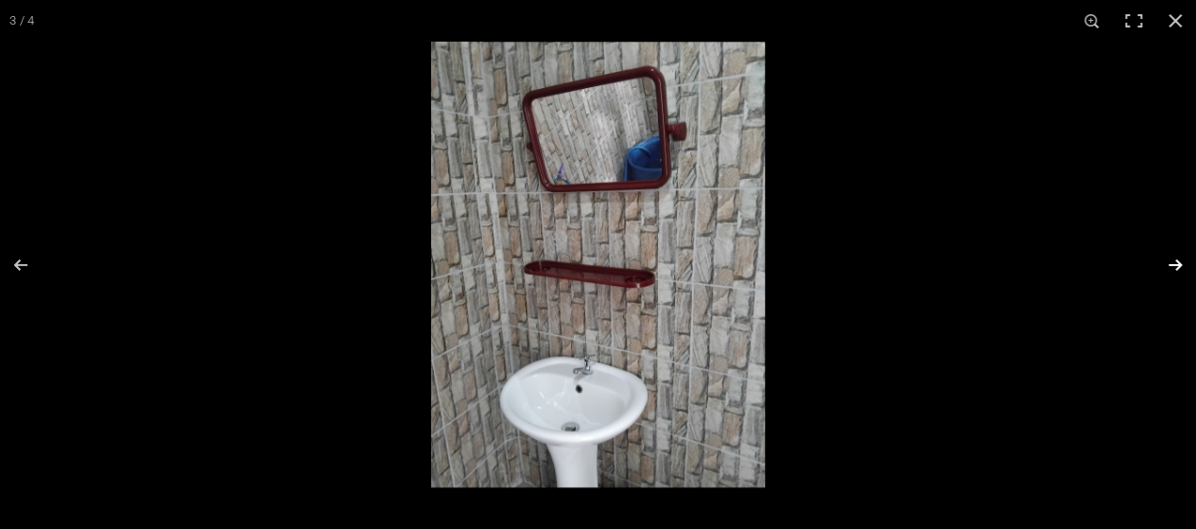
click at [1175, 258] on button at bounding box center [1163, 264] width 66 height 95
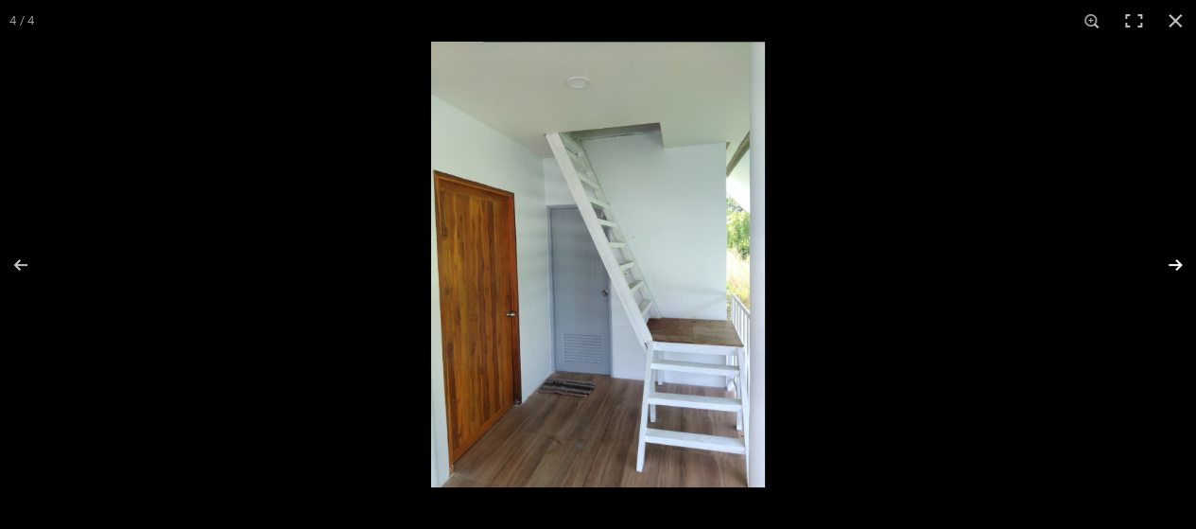
click at [1176, 256] on button at bounding box center [1163, 264] width 66 height 95
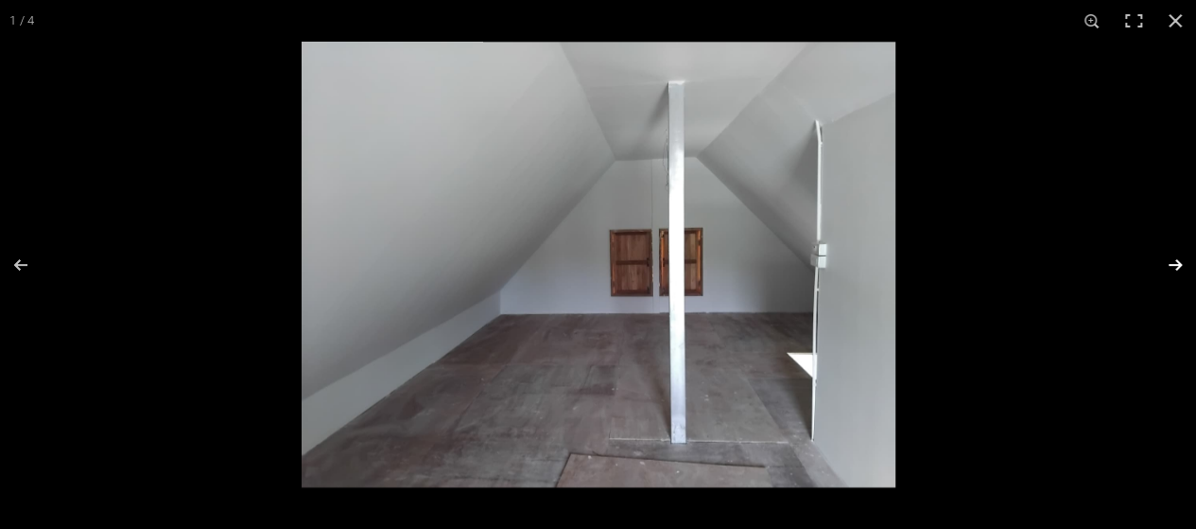
click at [1176, 256] on button at bounding box center [1163, 264] width 66 height 95
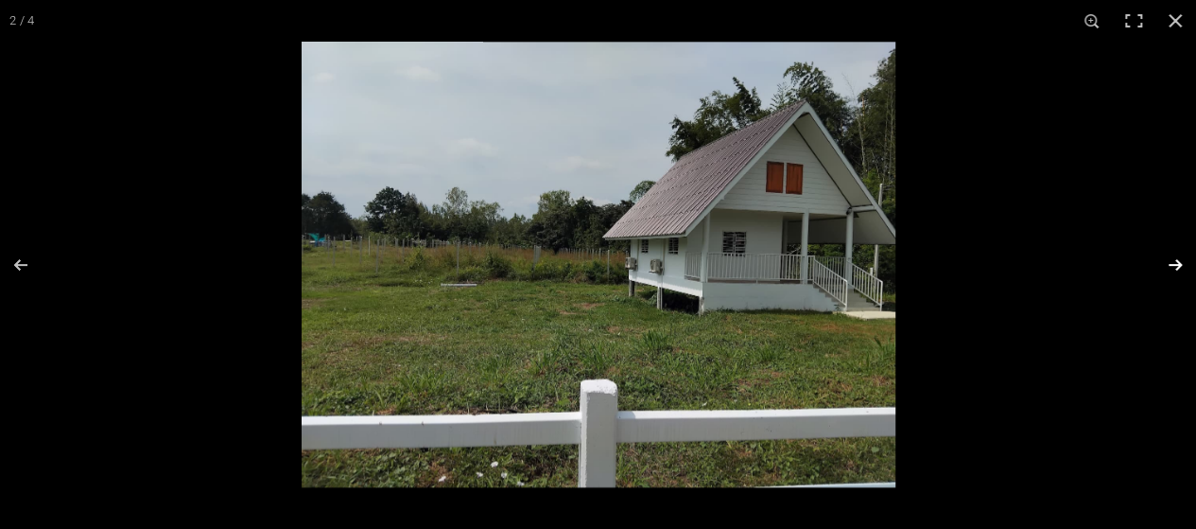
click at [1176, 256] on button at bounding box center [1163, 264] width 66 height 95
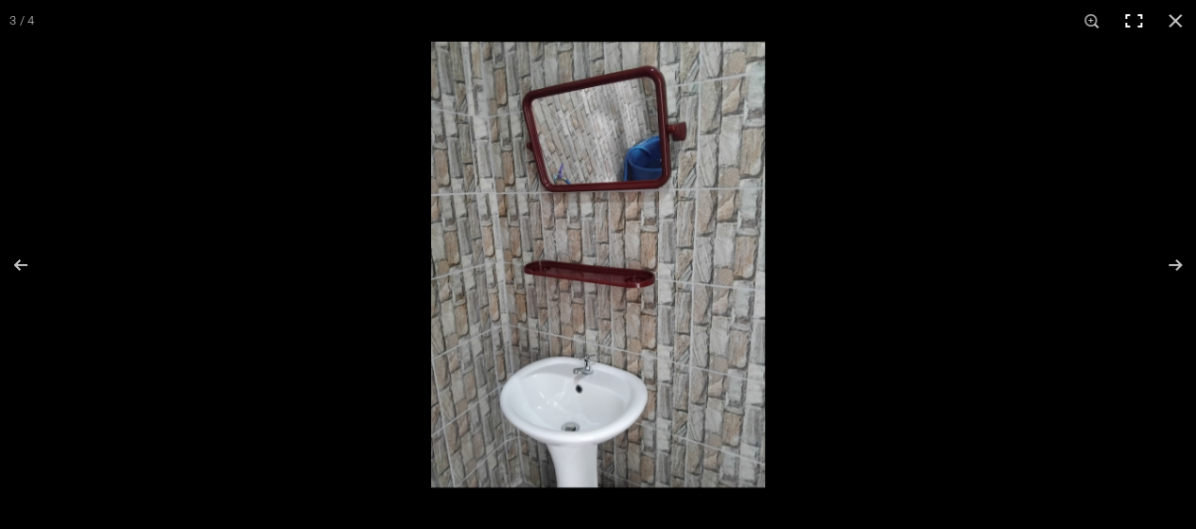
click at [1174, 20] on button at bounding box center [1176, 21] width 42 height 42
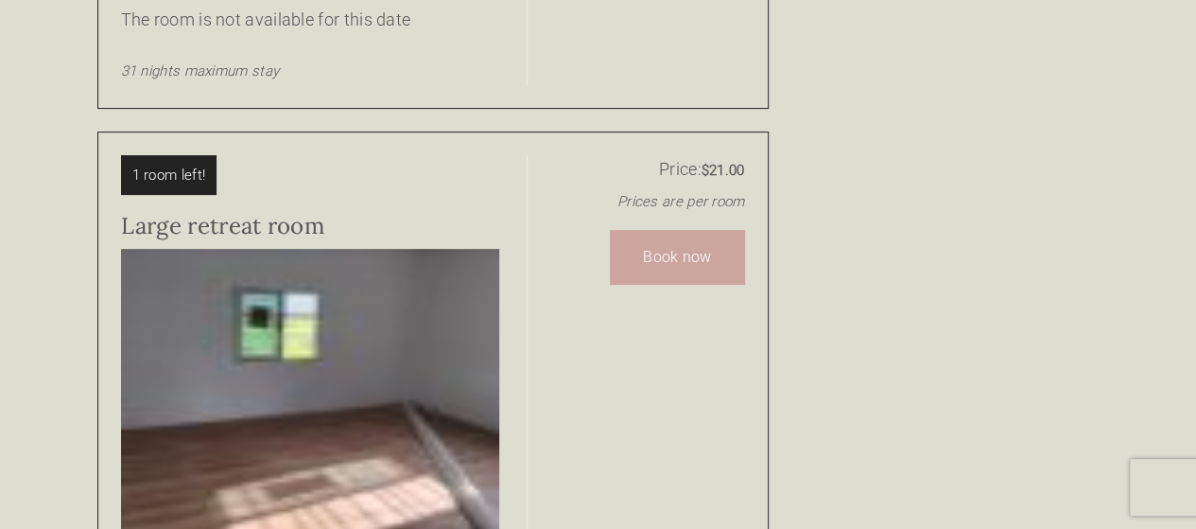
scroll to position [4066, 0]
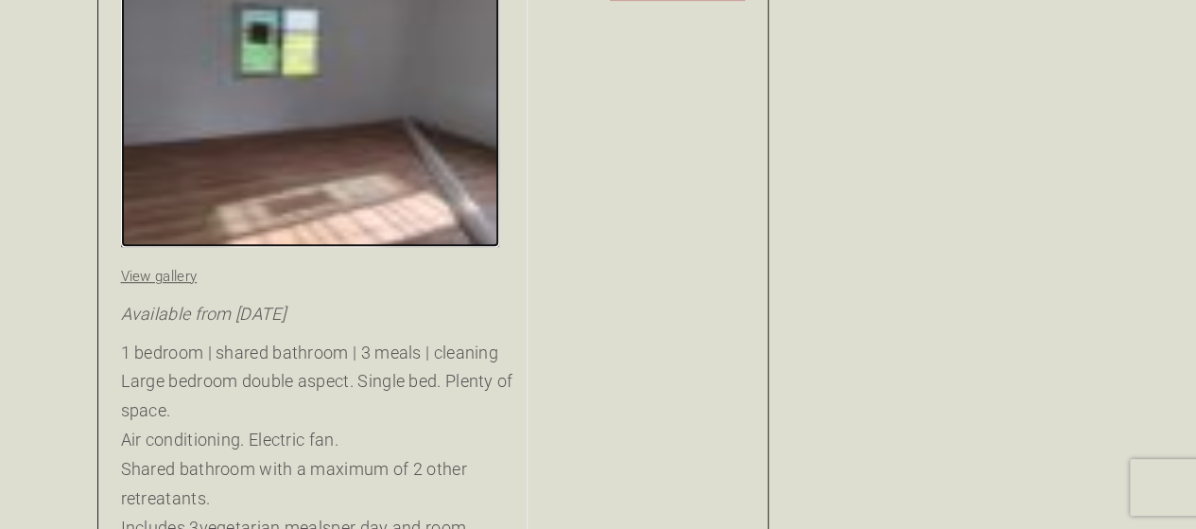
click at [391, 50] on img at bounding box center [310, 106] width 378 height 282
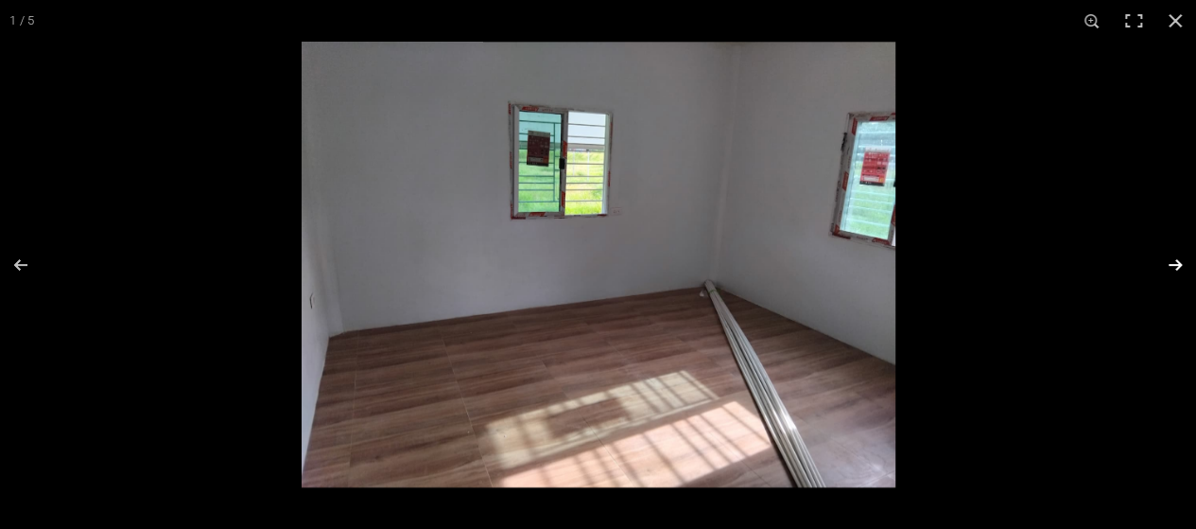
click at [1173, 262] on button at bounding box center [1163, 264] width 66 height 95
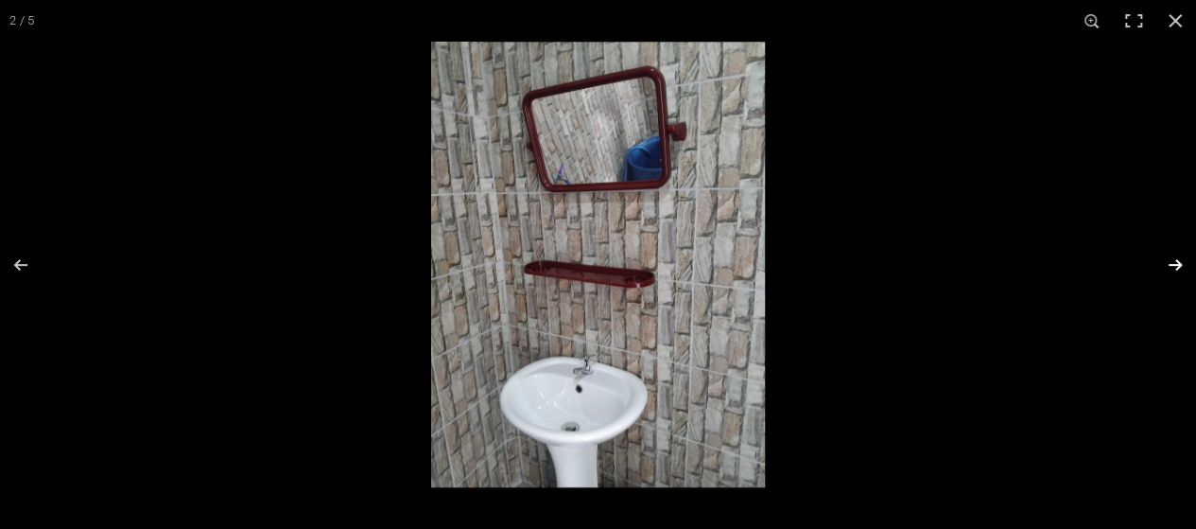
click at [1173, 262] on button at bounding box center [1163, 264] width 66 height 95
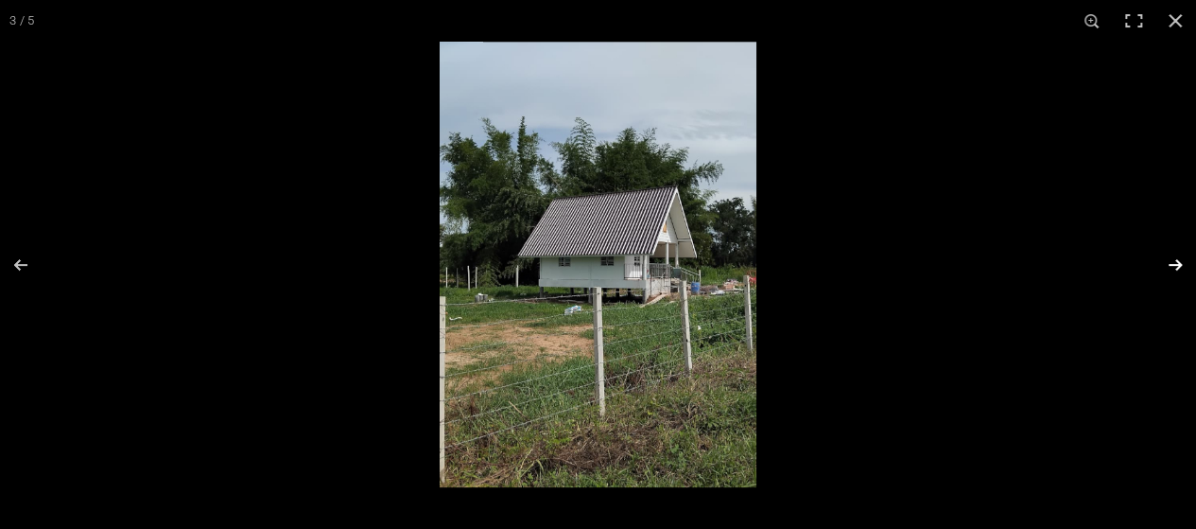
click at [1173, 262] on button at bounding box center [1163, 264] width 66 height 95
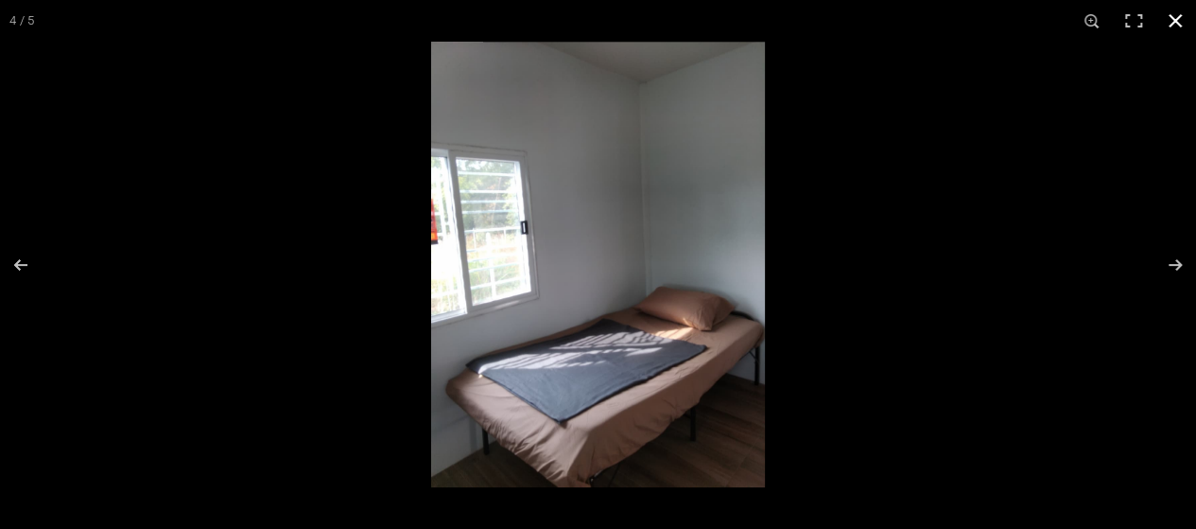
drag, startPoint x: 1182, startPoint y: 31, endPoint x: 1157, endPoint y: 35, distance: 25.8
click at [1180, 29] on button at bounding box center [1176, 21] width 42 height 42
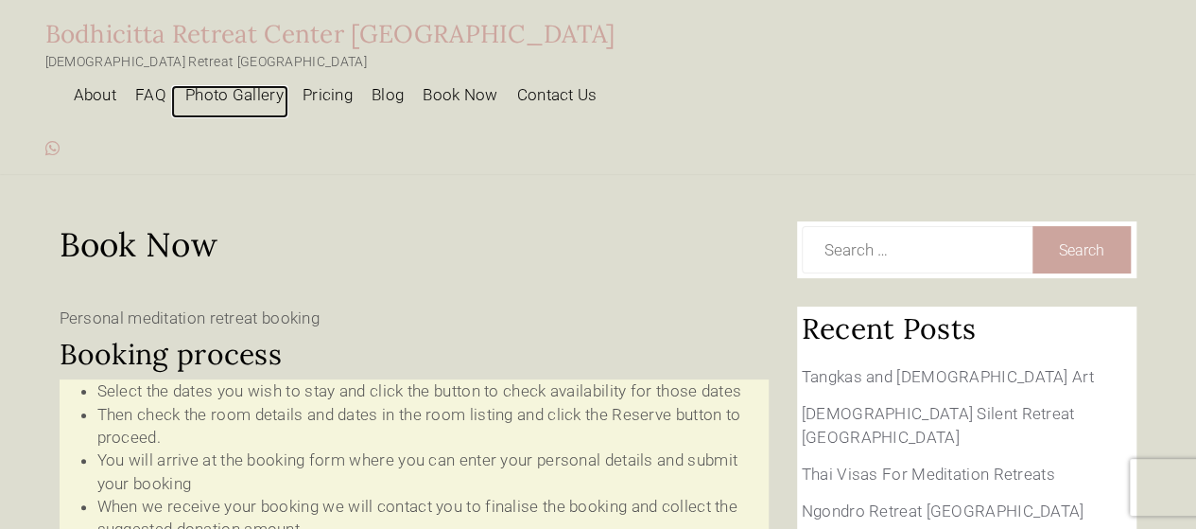
click at [288, 85] on link "Photo Gallery" at bounding box center [229, 101] width 117 height 33
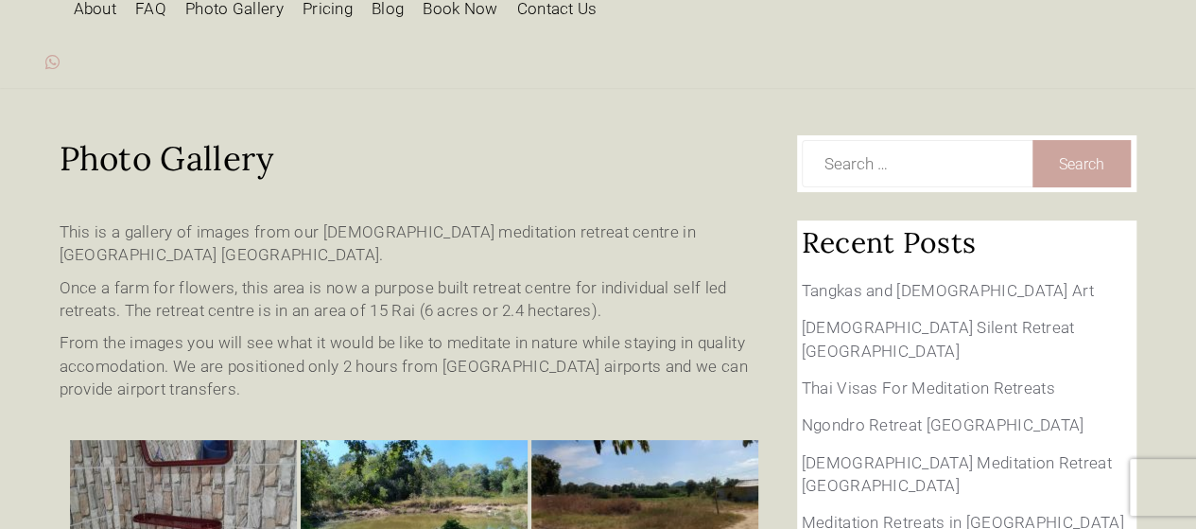
scroll to position [284, 0]
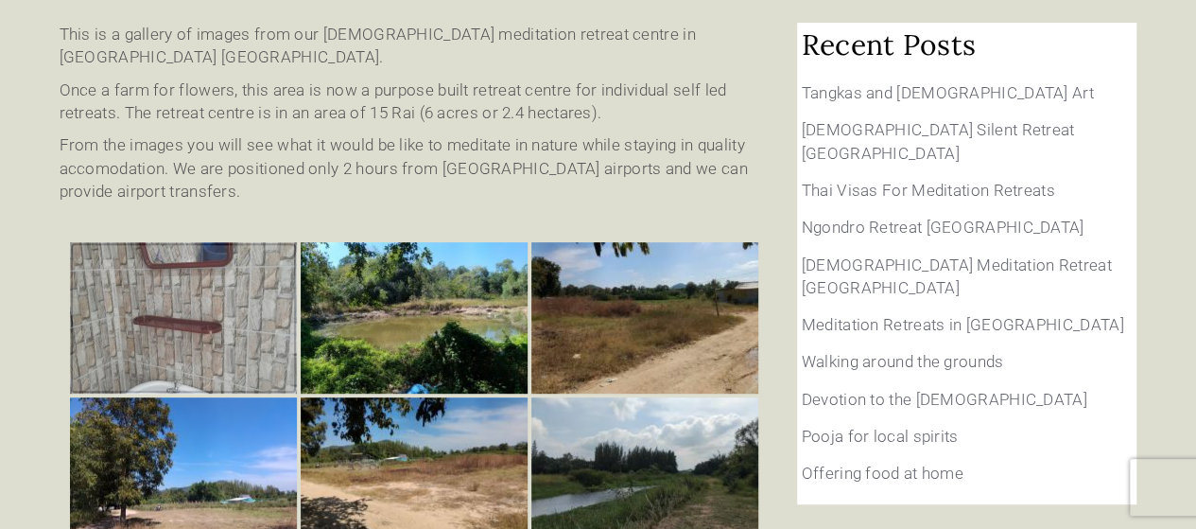
click at [210, 246] on img at bounding box center [183, 317] width 227 height 151
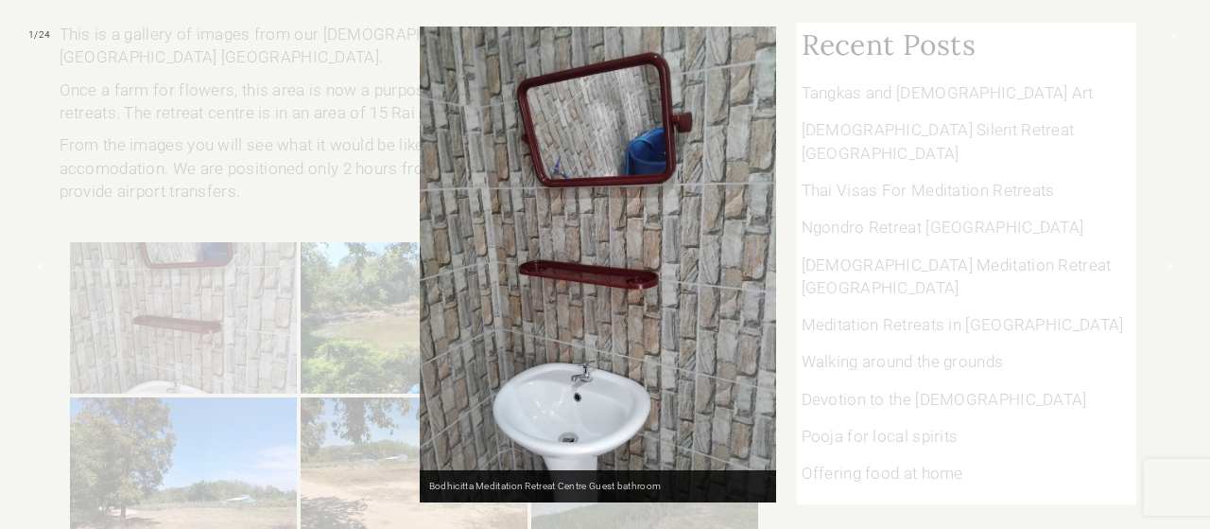
click at [811, 308] on div at bounding box center [605, 264] width 1210 height 529
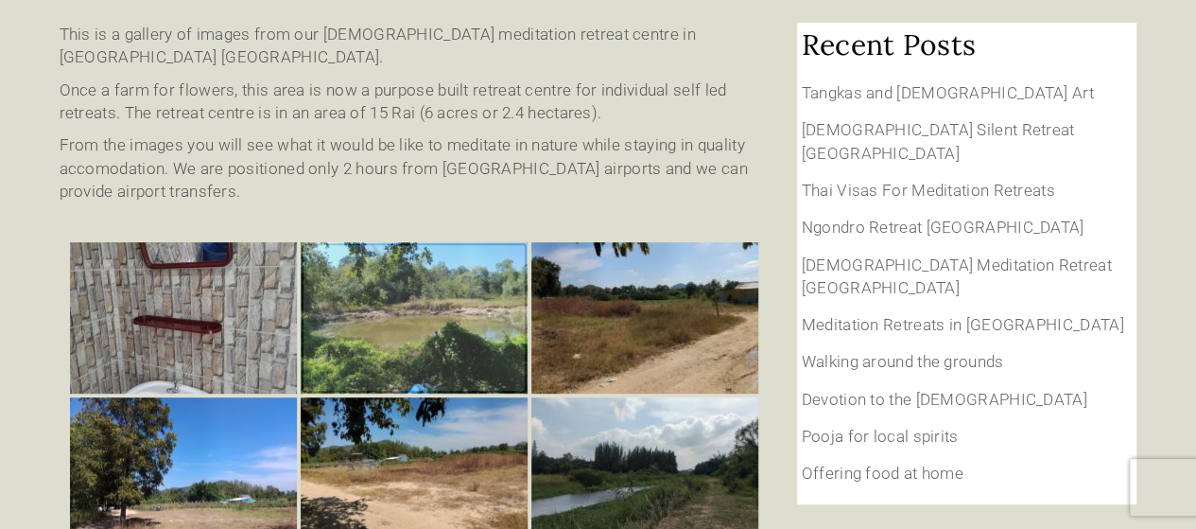
click at [395, 262] on img at bounding box center [414, 317] width 227 height 151
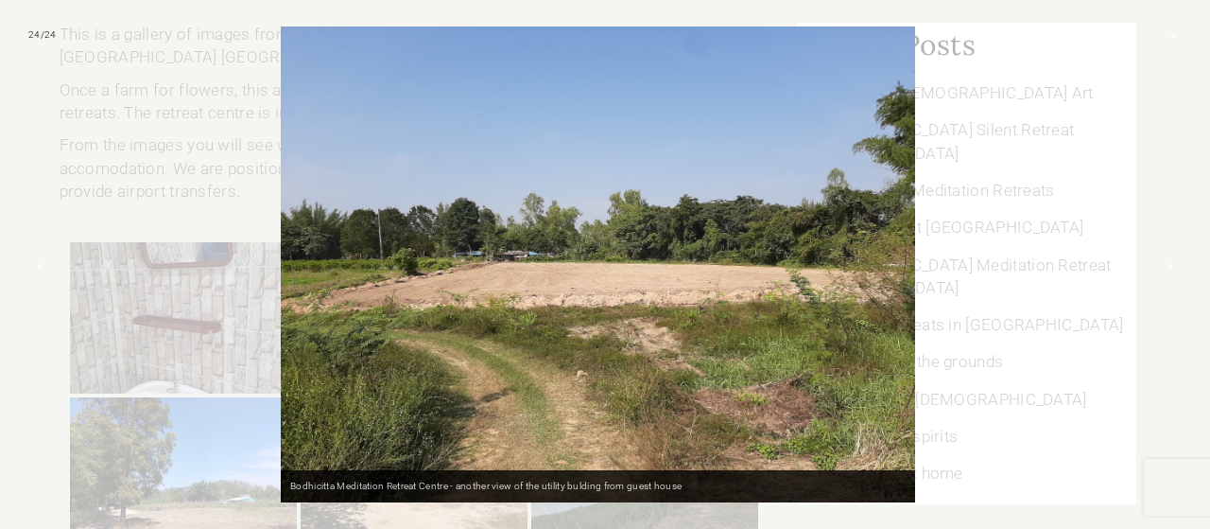
click at [1000, 188] on div at bounding box center [605, 264] width 1210 height 529
